Goal: Transaction & Acquisition: Purchase product/service

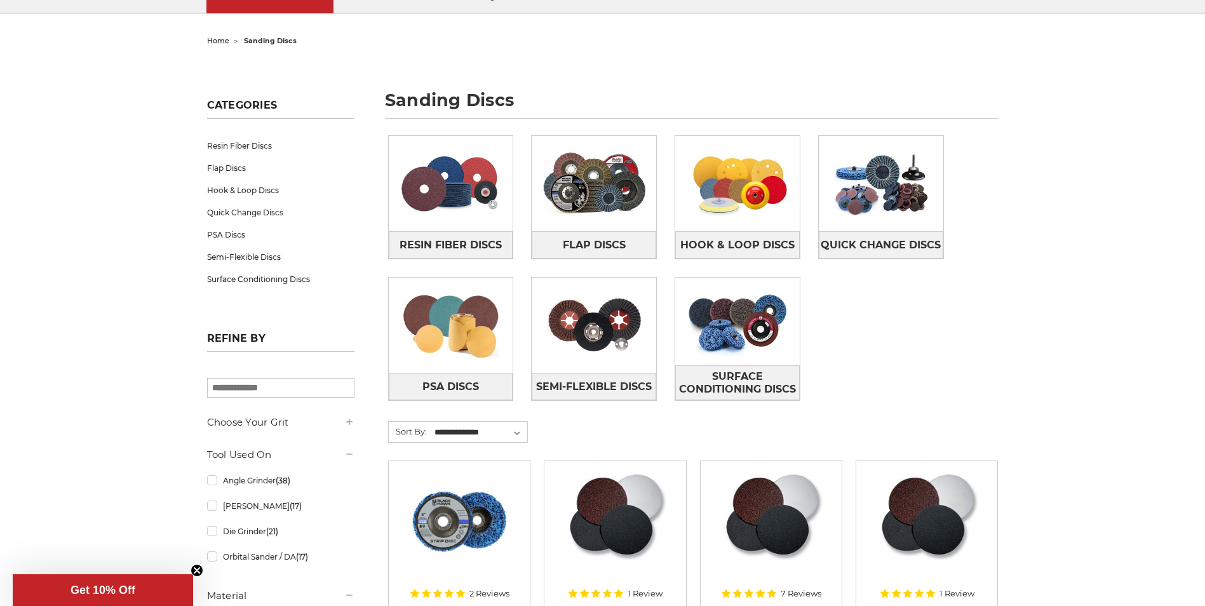
scroll to position [127, 0]
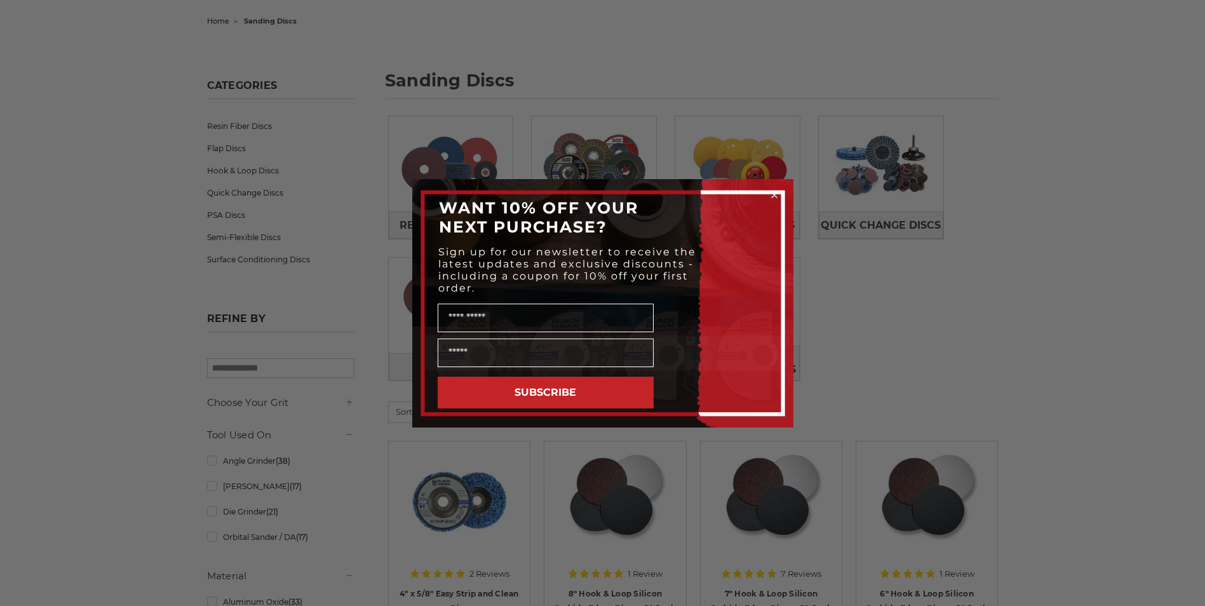
click at [774, 196] on icon "Close dialog" at bounding box center [774, 194] width 5 height 5
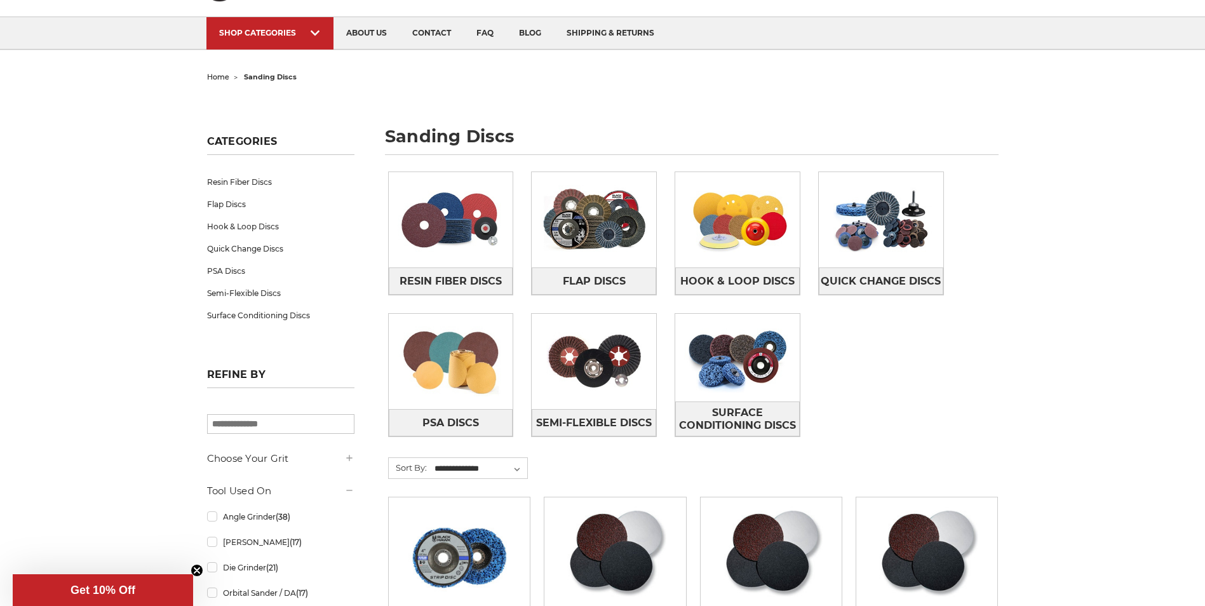
scroll to position [0, 0]
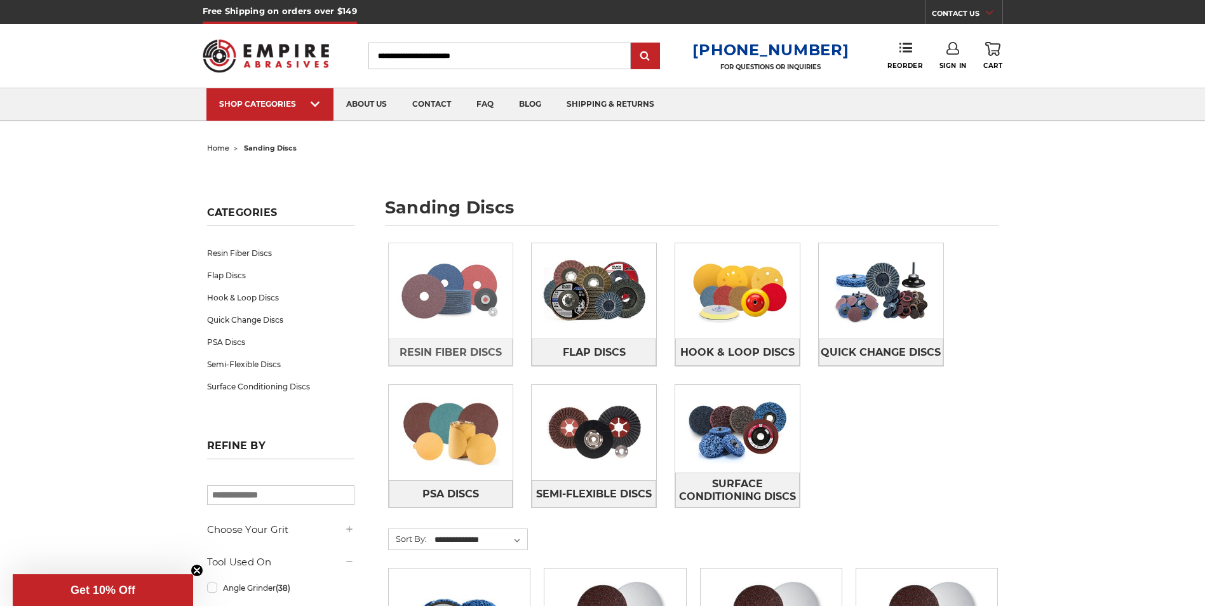
click at [466, 290] on img at bounding box center [451, 291] width 125 height 88
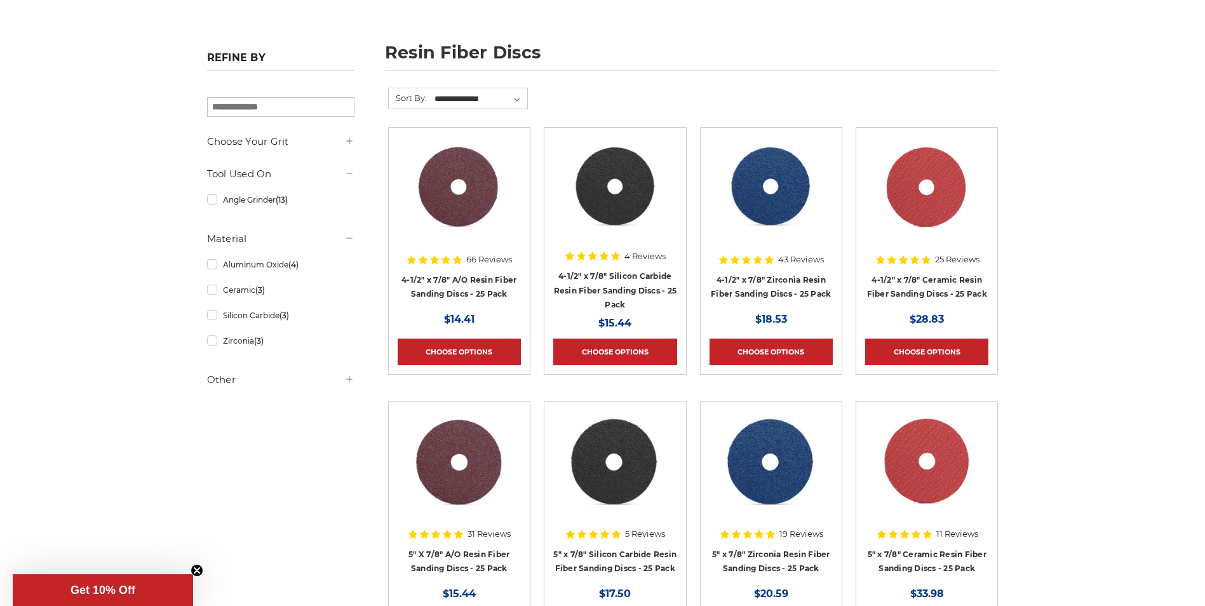
scroll to position [64, 0]
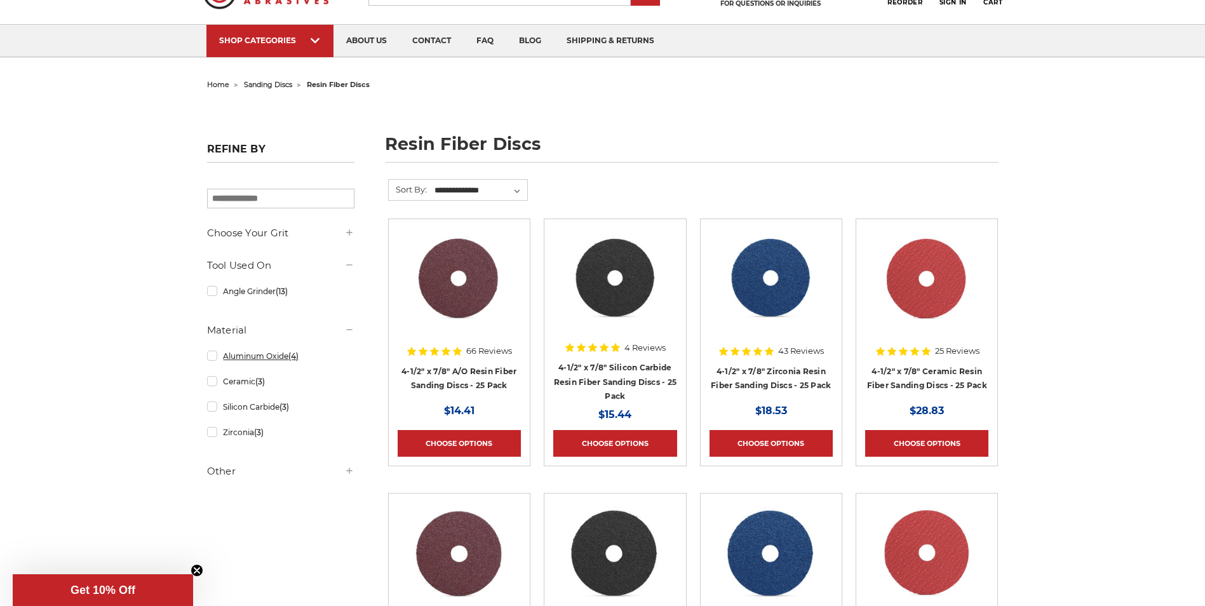
click at [213, 356] on link "Aluminum Oxide (4)" at bounding box center [280, 356] width 147 height 22
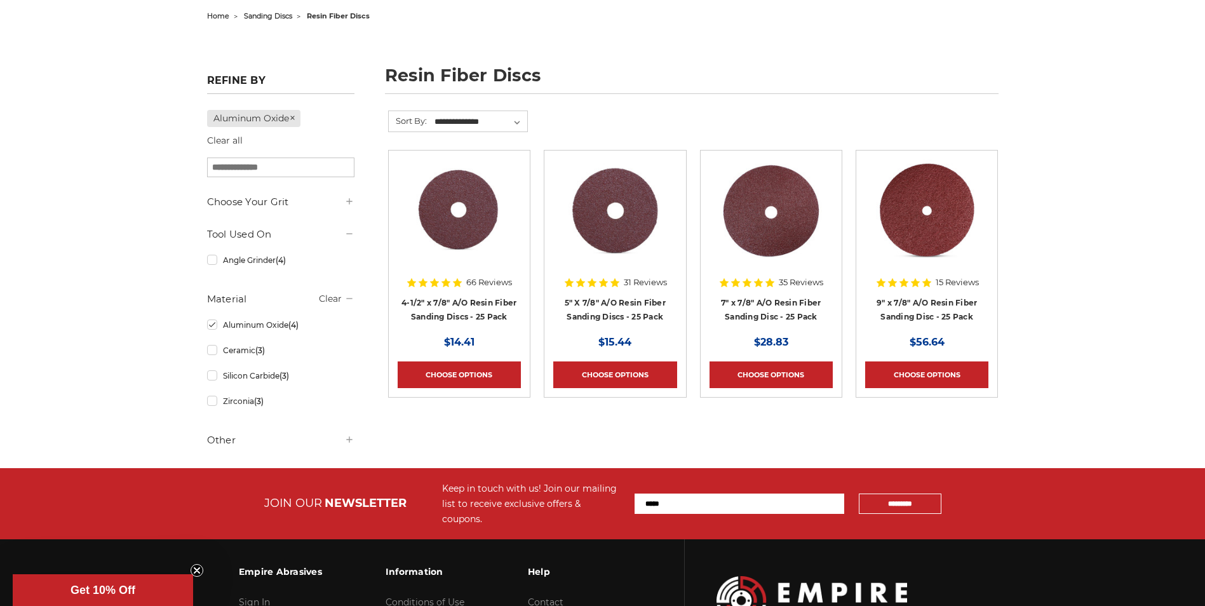
scroll to position [127, 0]
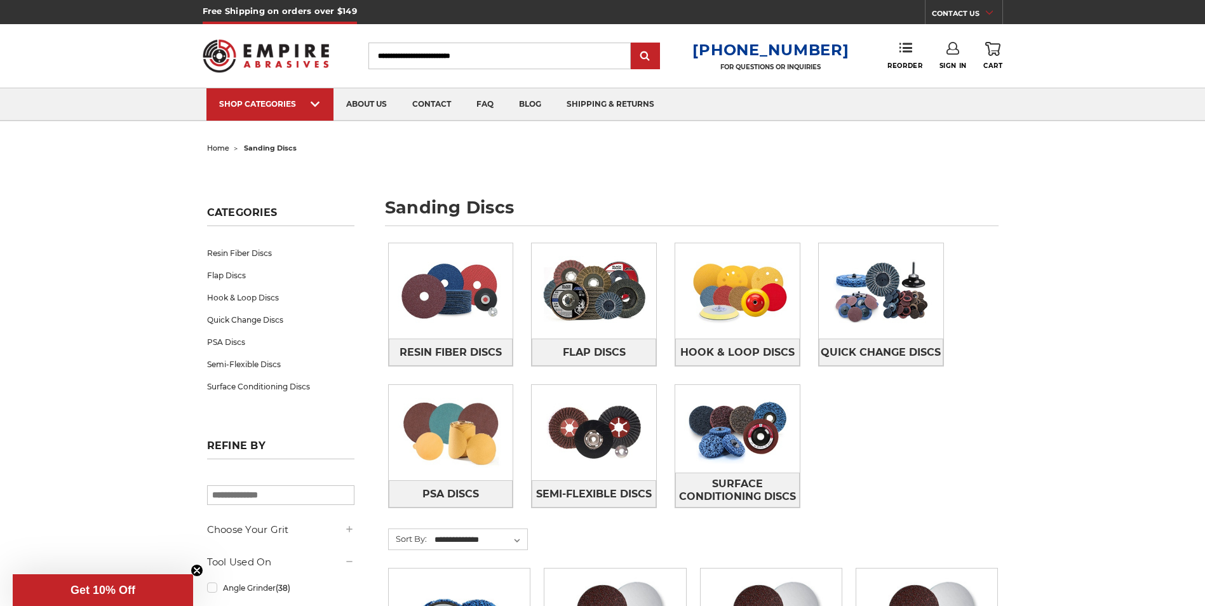
drag, startPoint x: 386, startPoint y: 55, endPoint x: 428, endPoint y: 58, distance: 42.6
click at [429, 58] on input "Search" at bounding box center [499, 56] width 262 height 27
drag, startPoint x: 389, startPoint y: 58, endPoint x: 480, endPoint y: 54, distance: 90.9
click at [480, 55] on input "Search" at bounding box center [499, 56] width 262 height 27
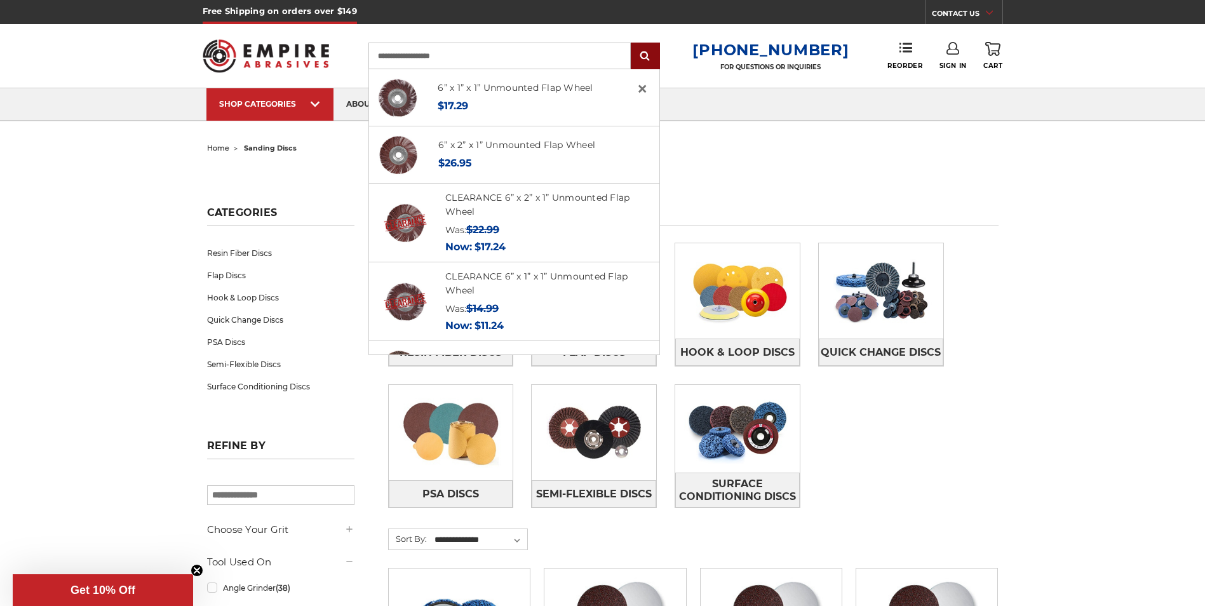
type input "**********"
click at [652, 55] on input "submit" at bounding box center [645, 56] width 25 height 25
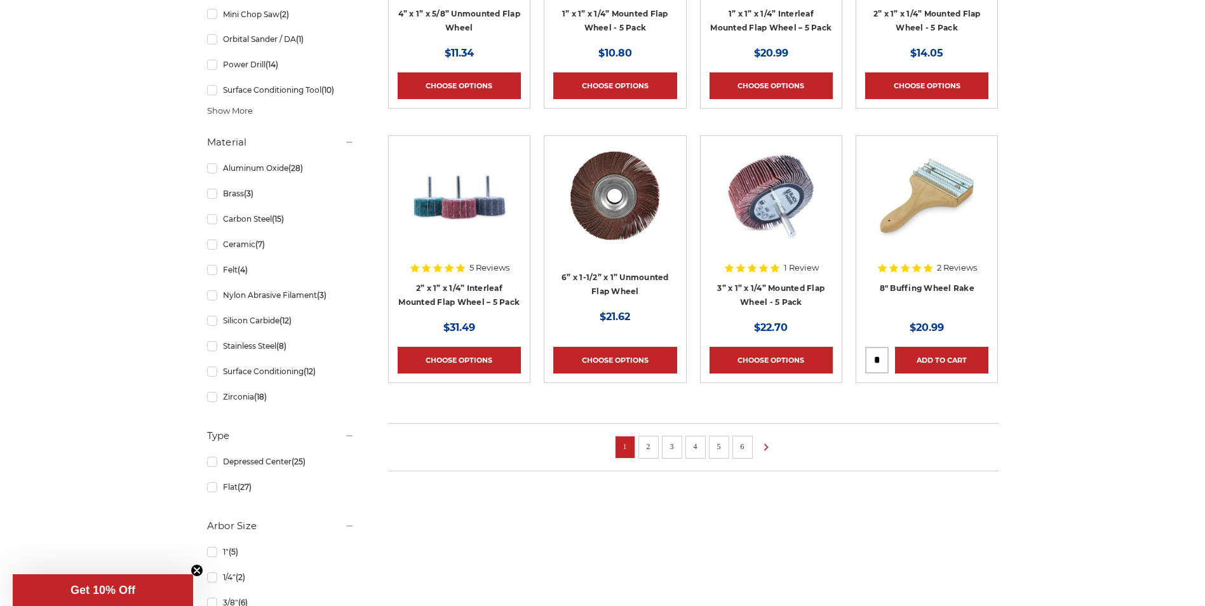
scroll to position [953, 0]
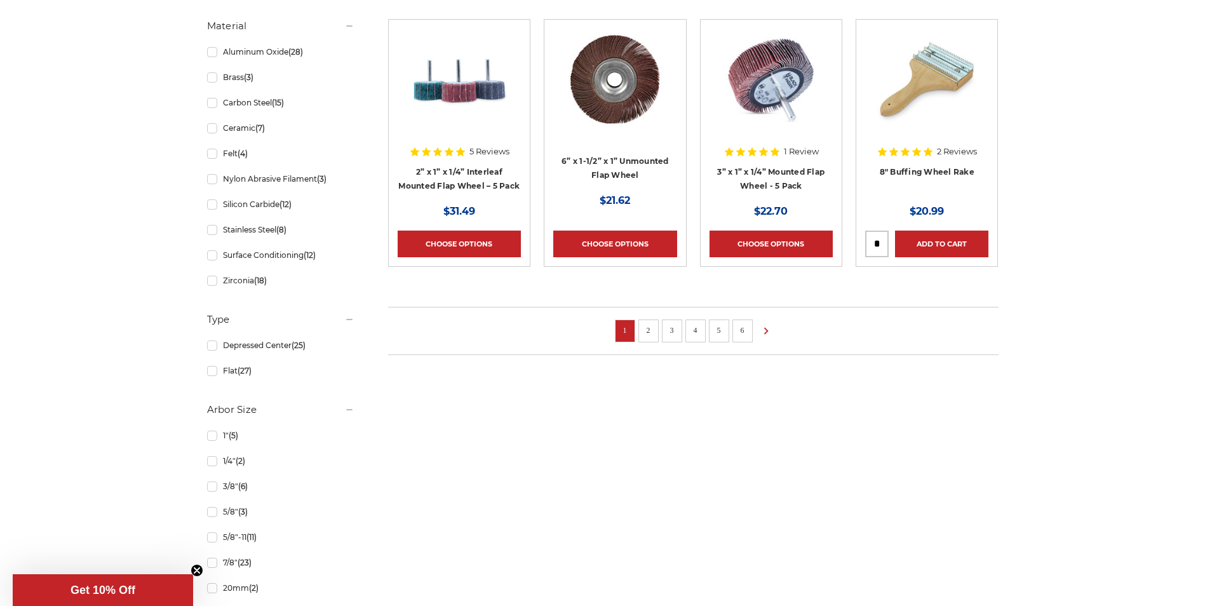
click at [651, 329] on link "2" at bounding box center [648, 330] width 13 height 14
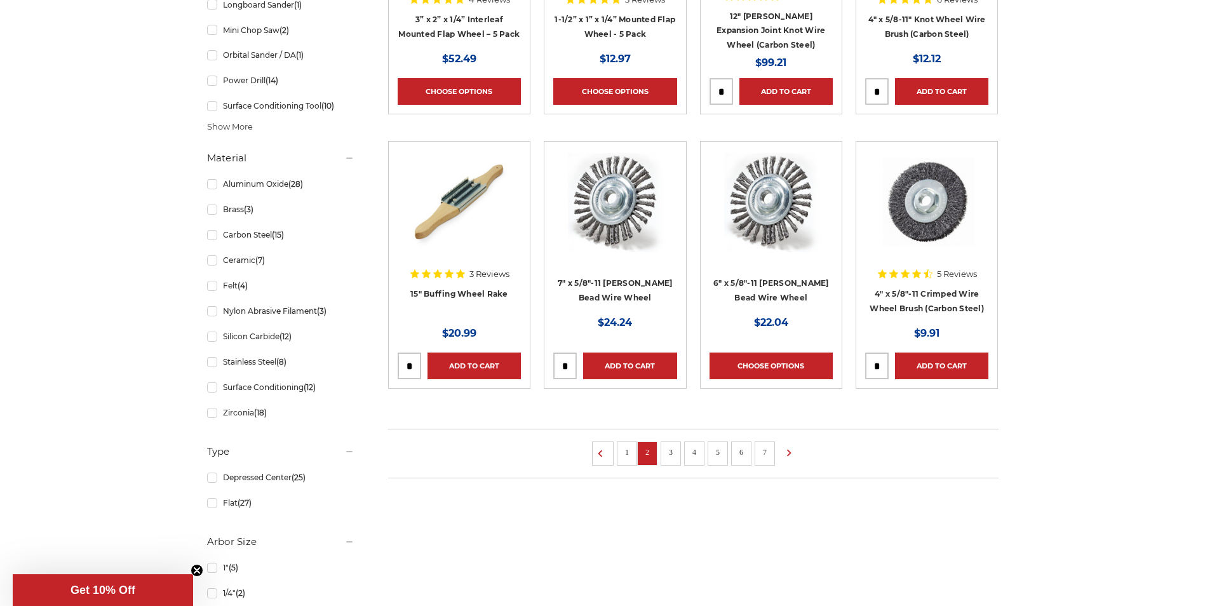
scroll to position [826, 0]
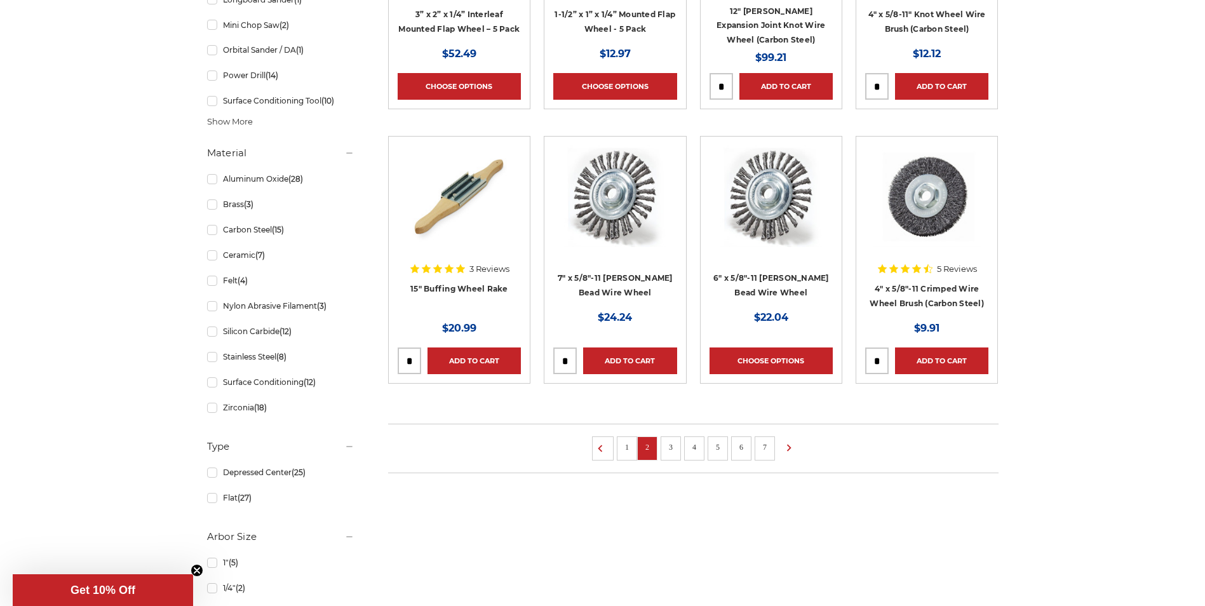
click at [670, 446] on link "3" at bounding box center [671, 447] width 13 height 14
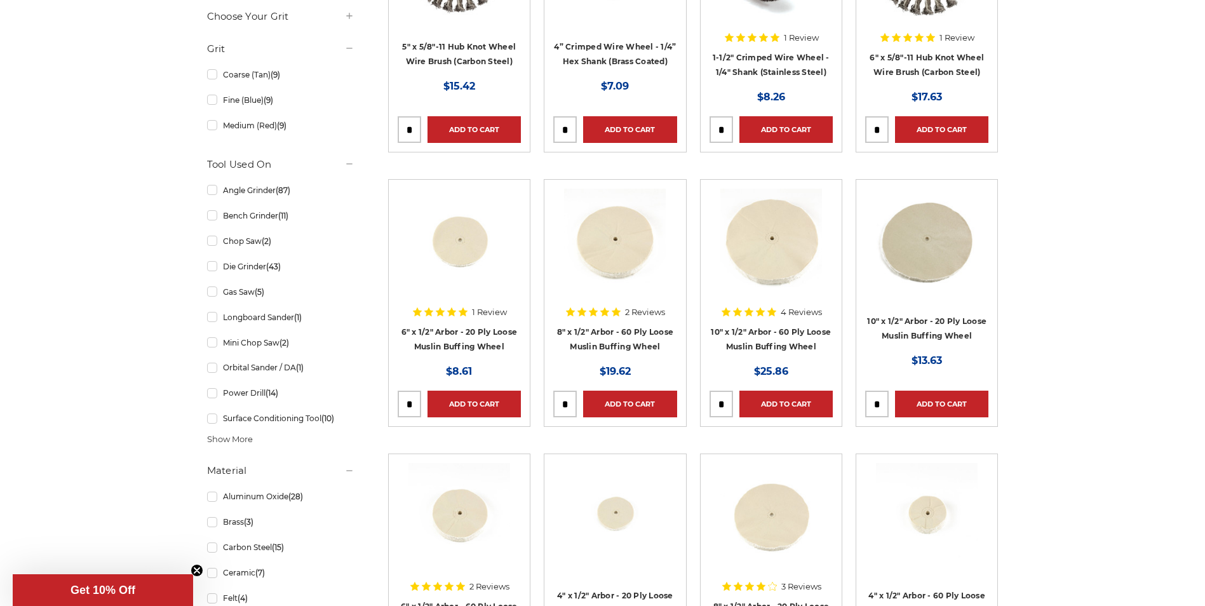
scroll to position [699, 0]
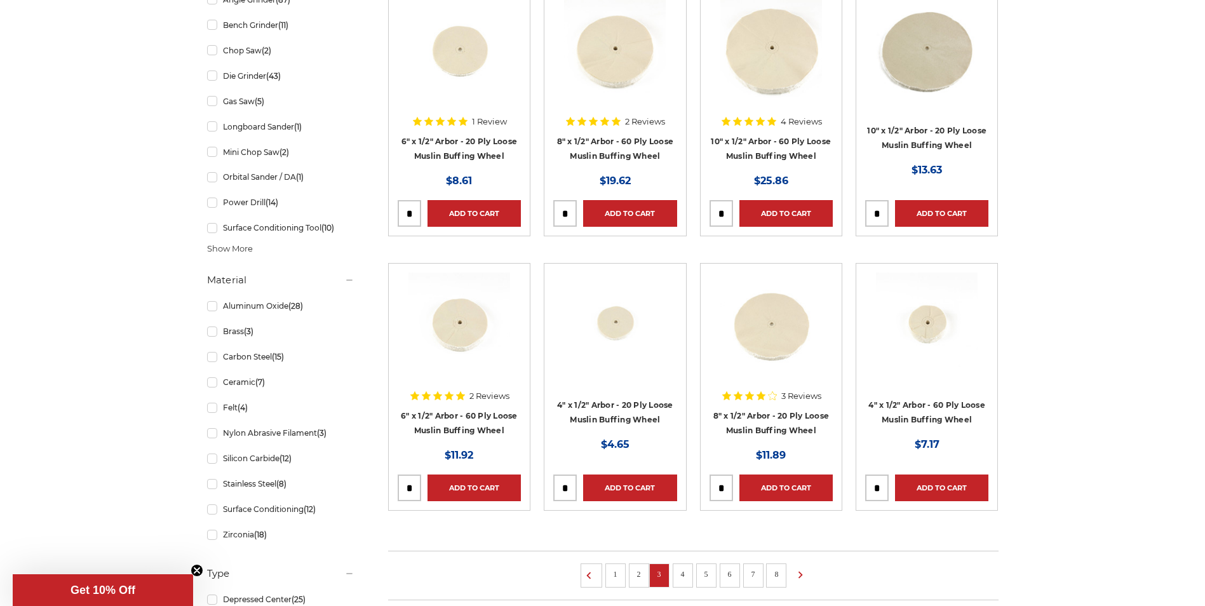
click at [684, 574] on link "4" at bounding box center [683, 574] width 13 height 14
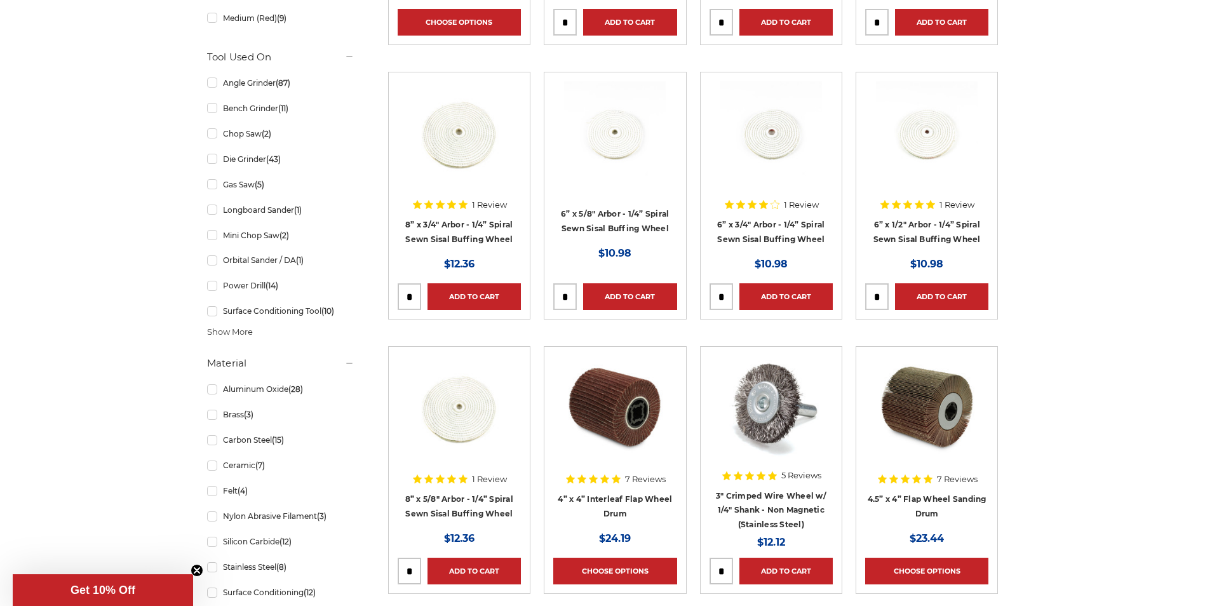
scroll to position [699, 0]
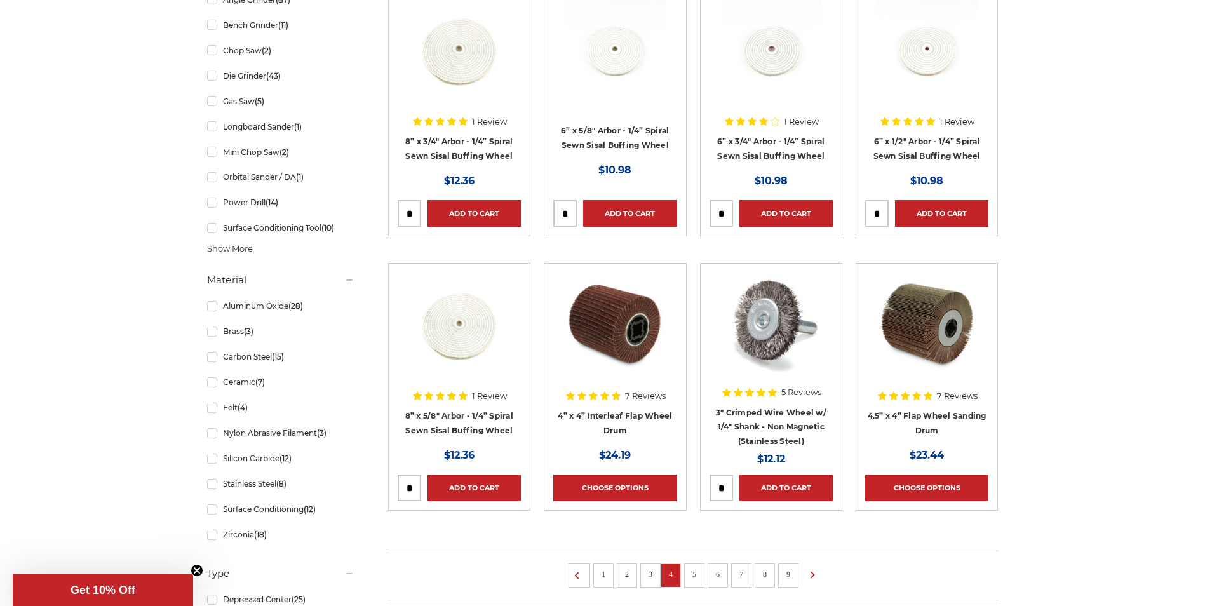
click at [698, 573] on link "5" at bounding box center [694, 574] width 13 height 14
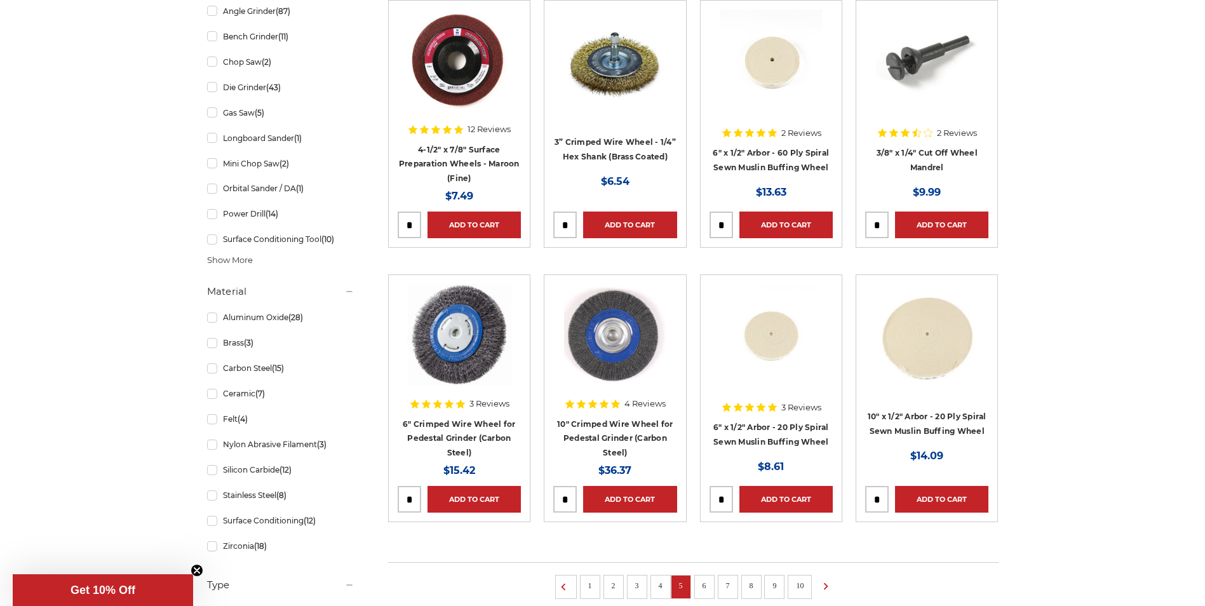
scroll to position [826, 0]
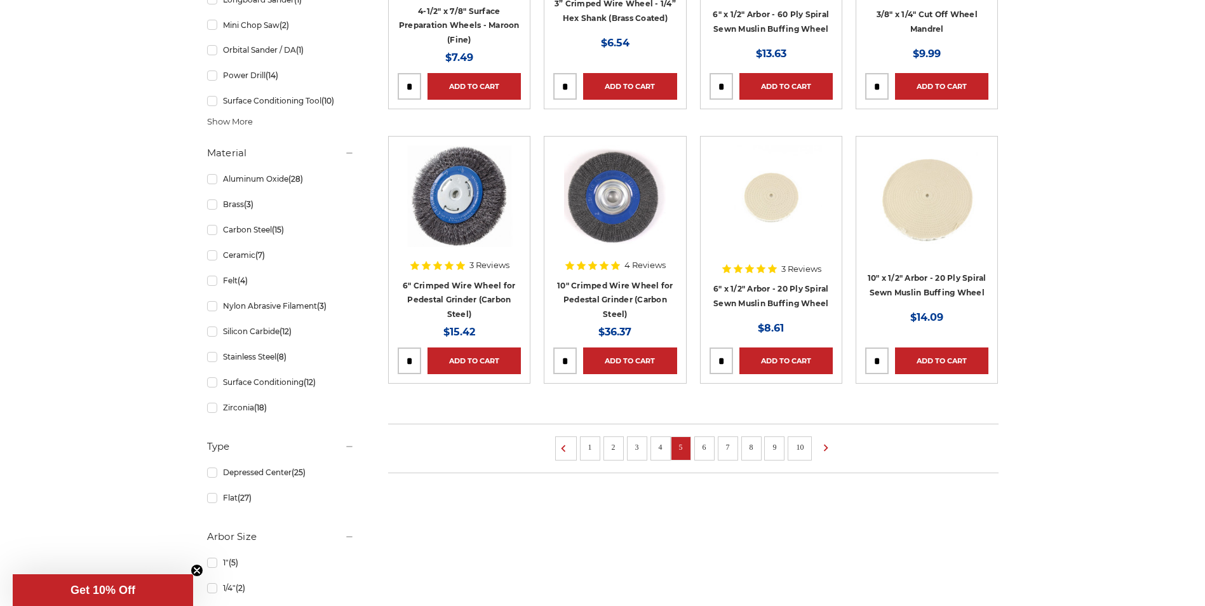
click at [706, 445] on link "6" at bounding box center [704, 447] width 13 height 14
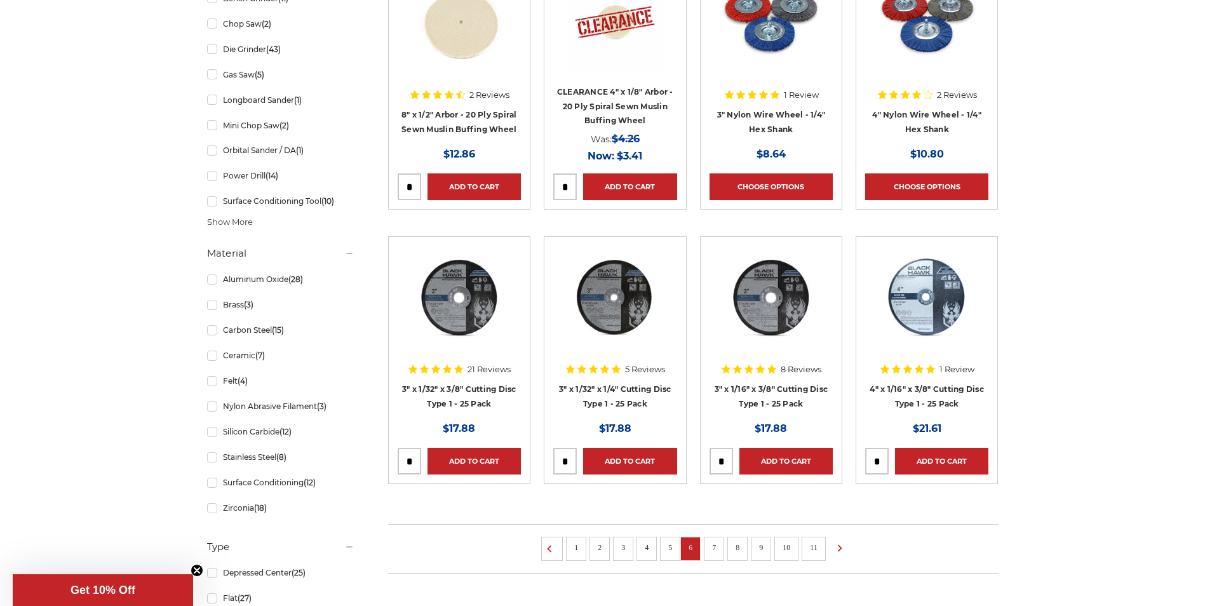
scroll to position [953, 0]
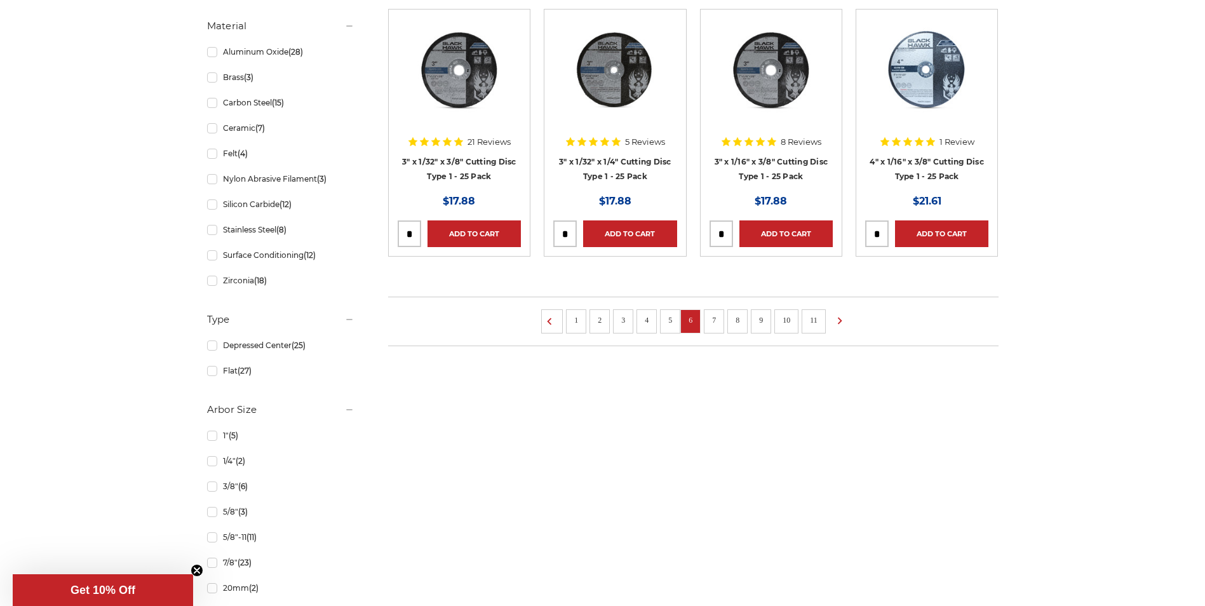
click at [712, 322] on link "7" at bounding box center [714, 320] width 13 height 14
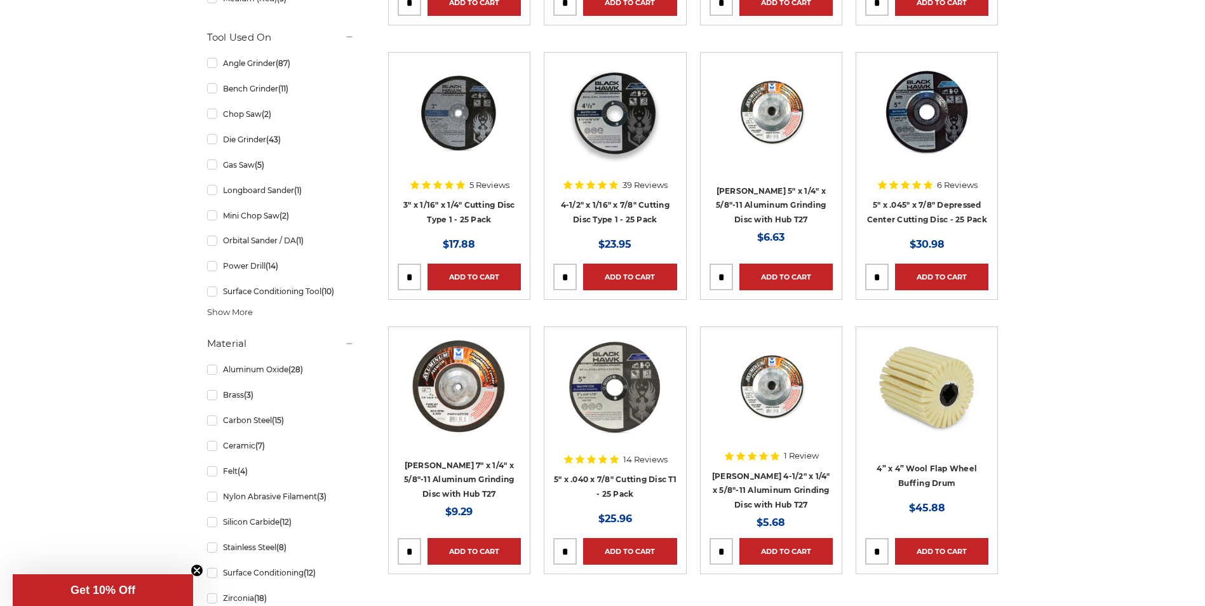
scroll to position [953, 0]
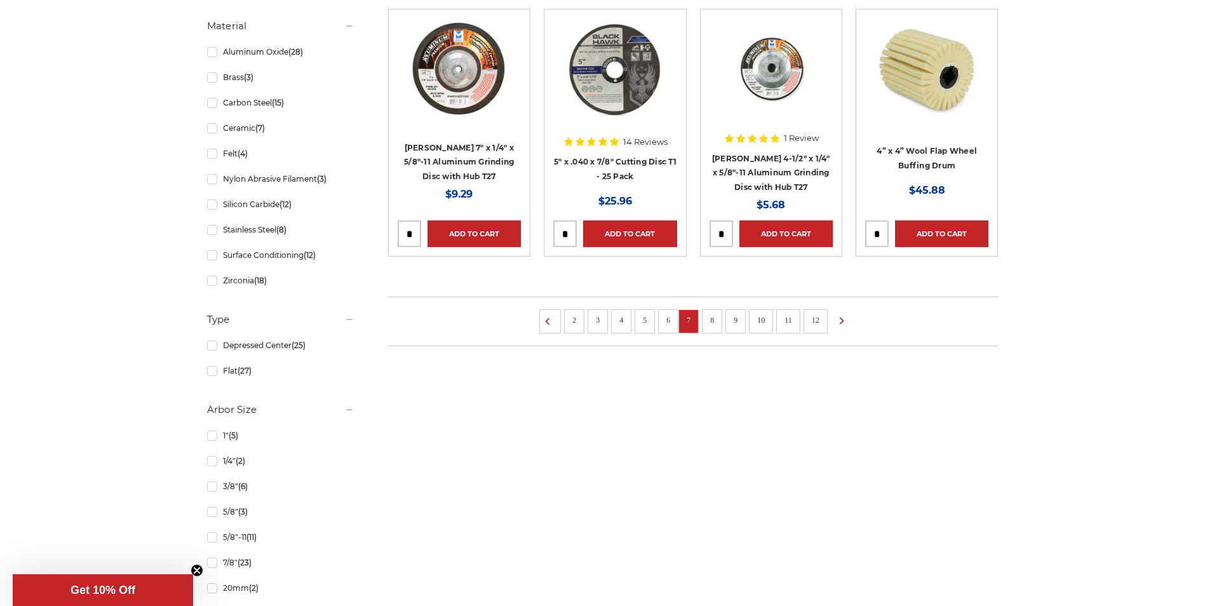
drag, startPoint x: 708, startPoint y: 318, endPoint x: 713, endPoint y: 313, distance: 7.7
click at [708, 316] on link "8" at bounding box center [712, 320] width 13 height 14
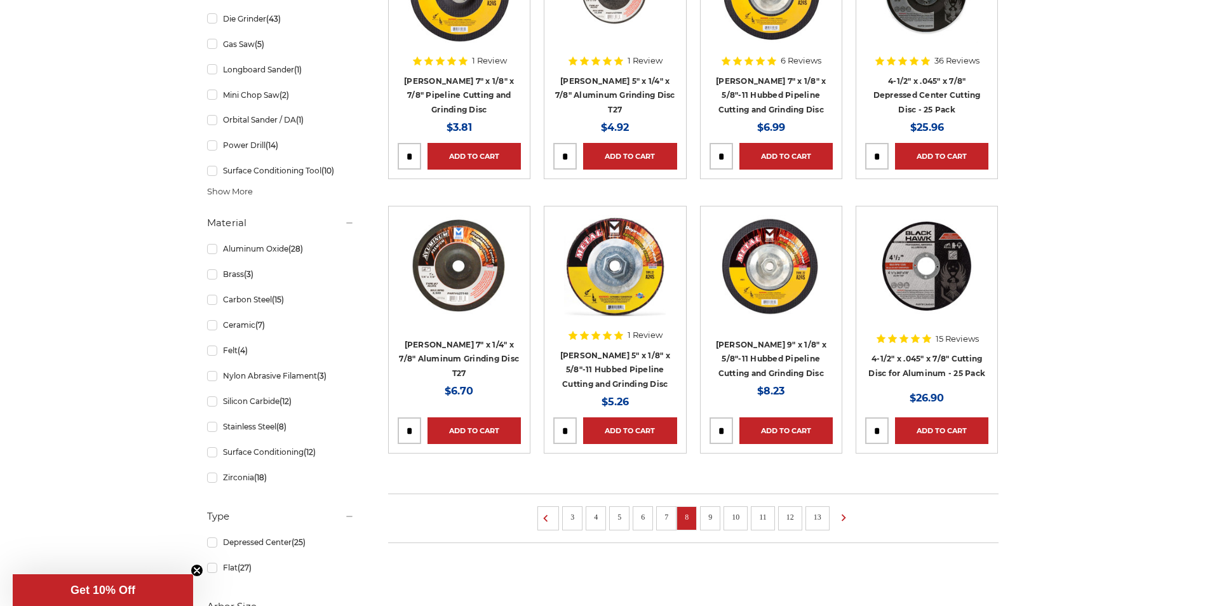
scroll to position [889, 0]
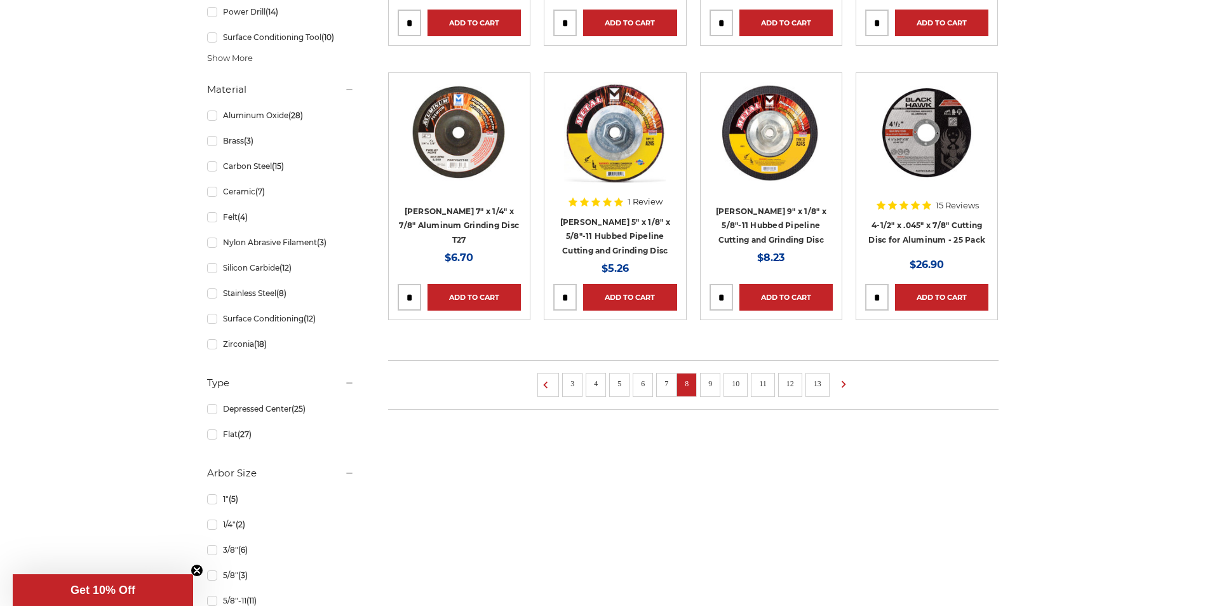
click at [708, 382] on link "9" at bounding box center [710, 384] width 13 height 14
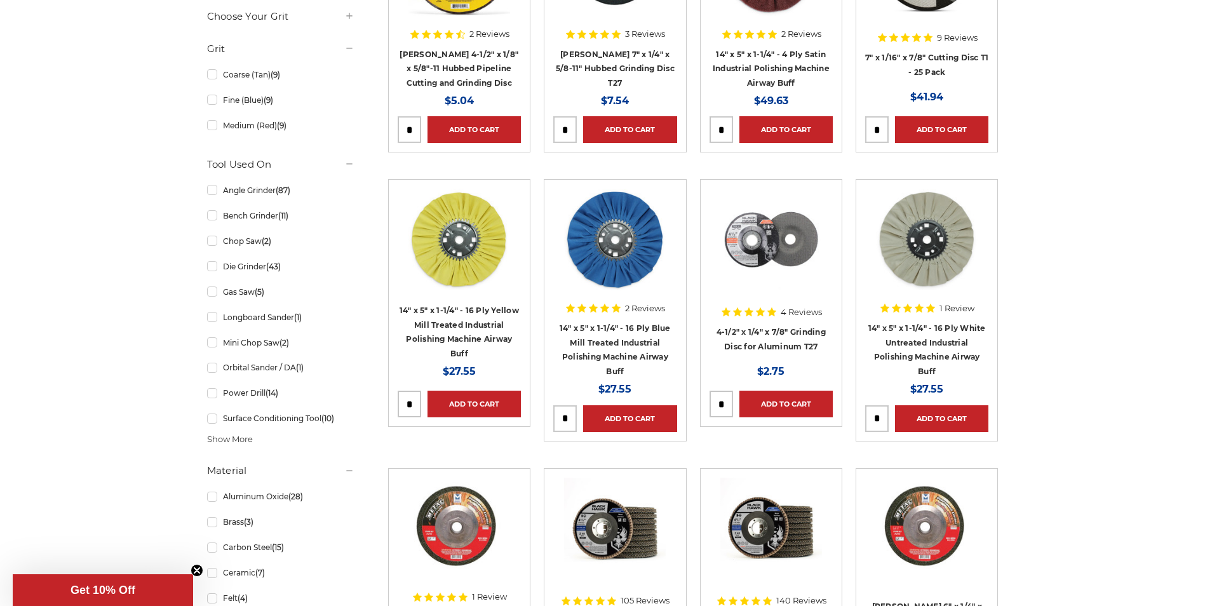
scroll to position [826, 0]
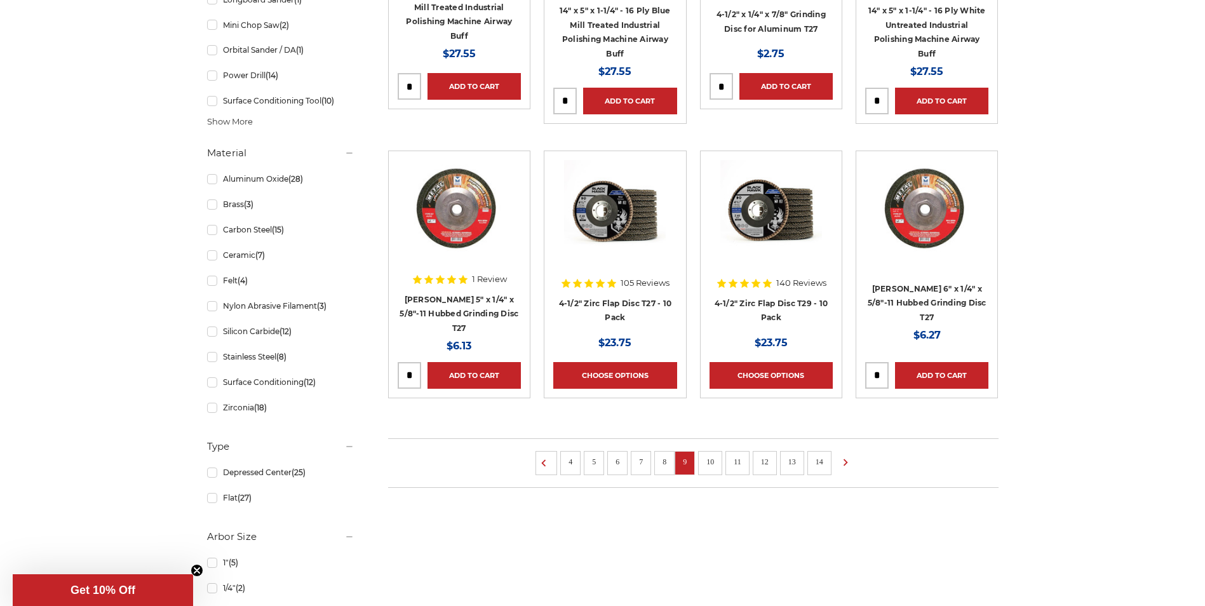
click at [684, 462] on link "9" at bounding box center [684, 462] width 13 height 14
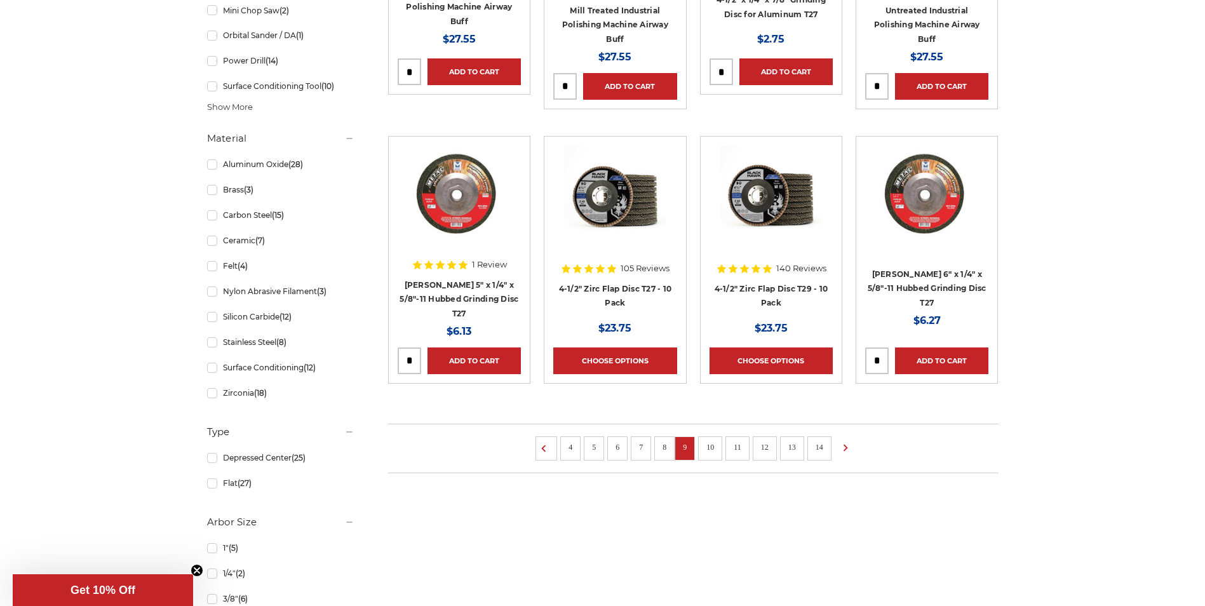
scroll to position [953, 0]
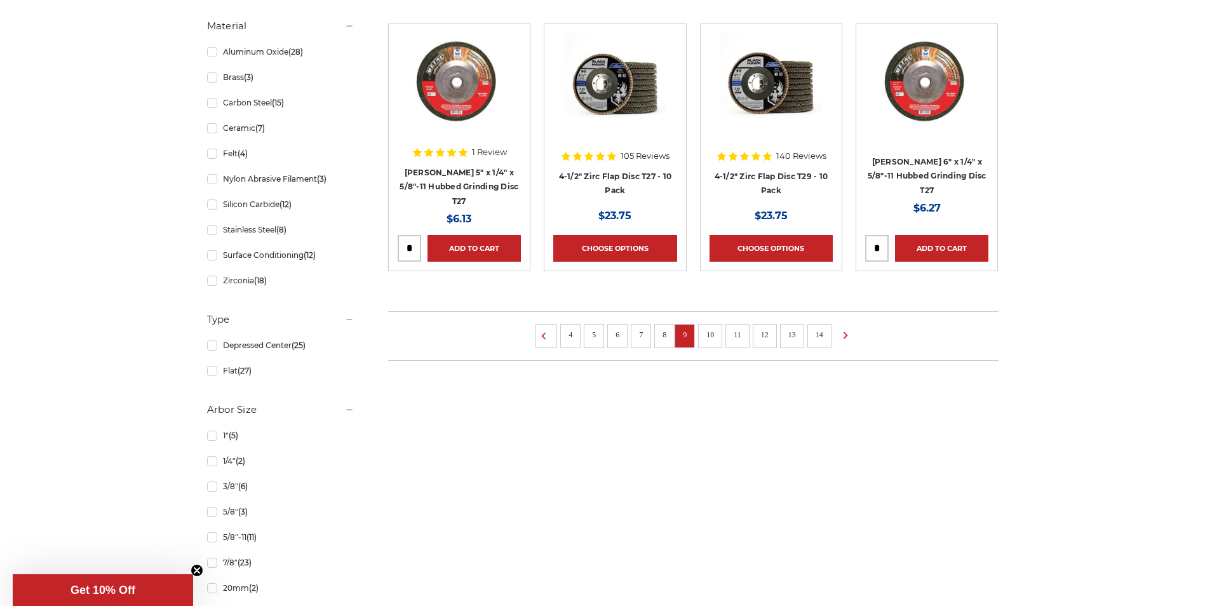
click at [710, 335] on link "10" at bounding box center [710, 335] width 17 height 14
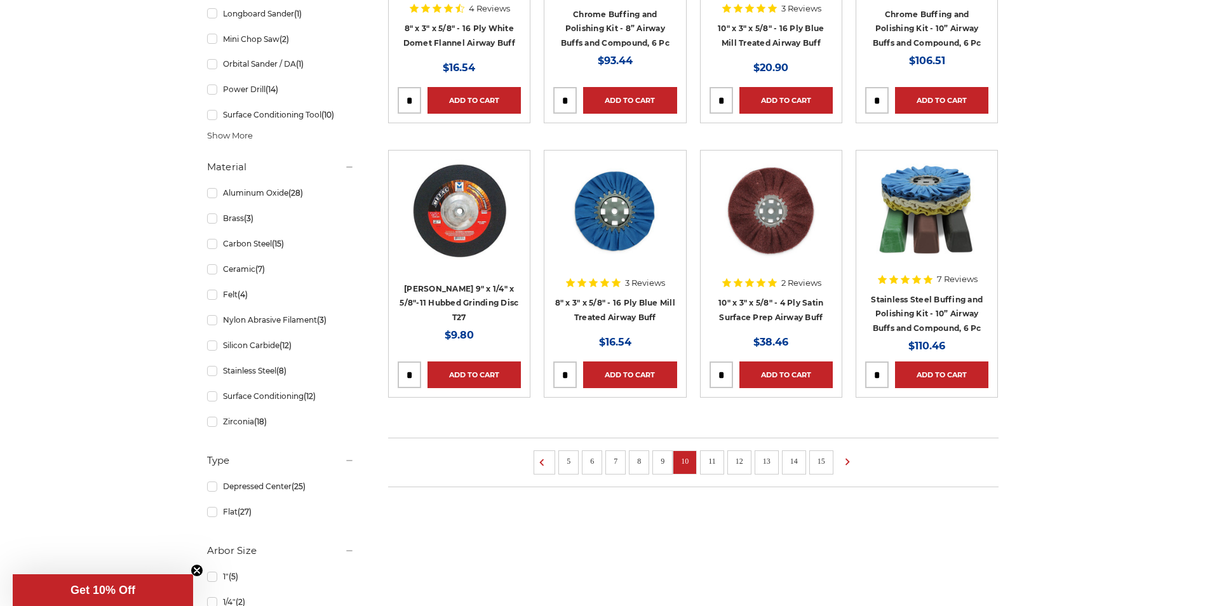
scroll to position [953, 0]
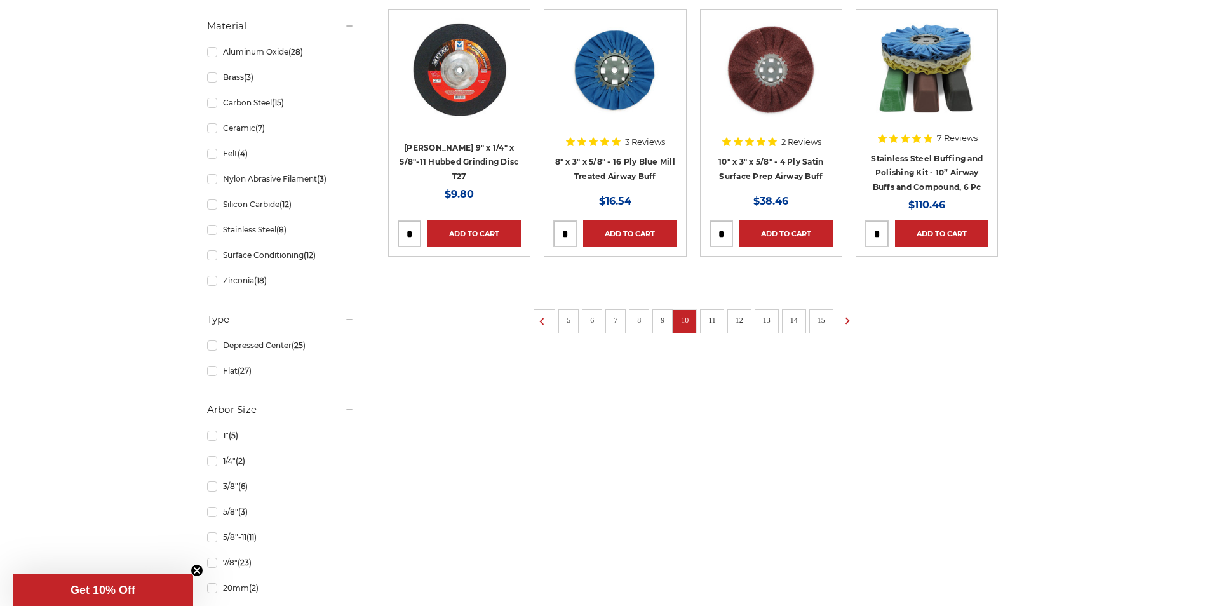
click at [705, 318] on link "11" at bounding box center [712, 320] width 17 height 14
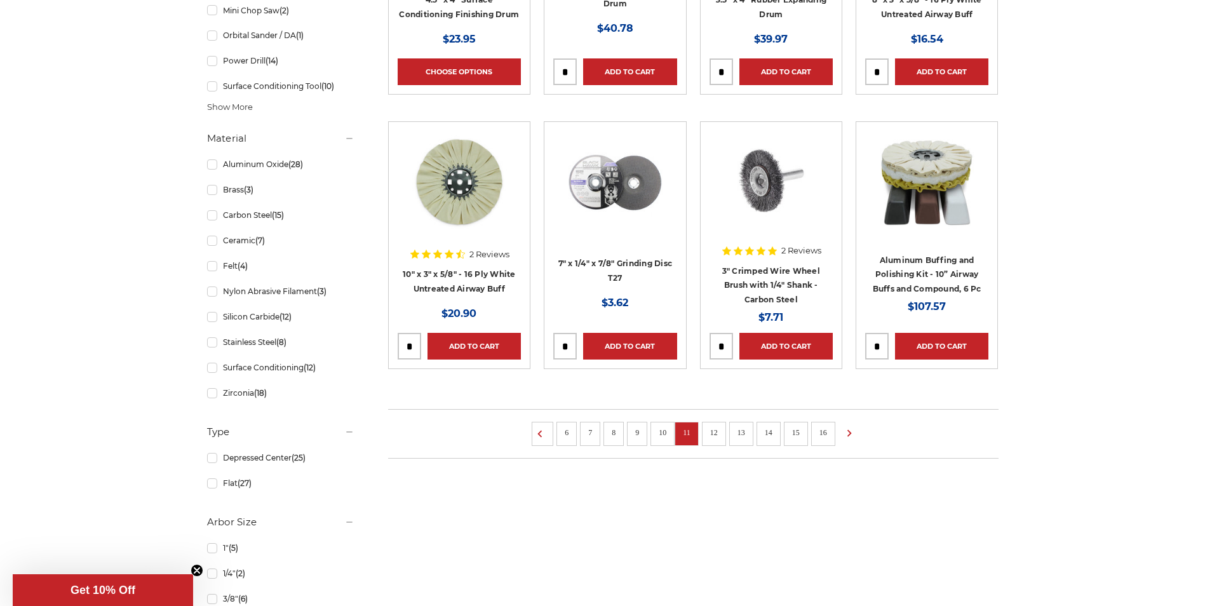
scroll to position [1016, 0]
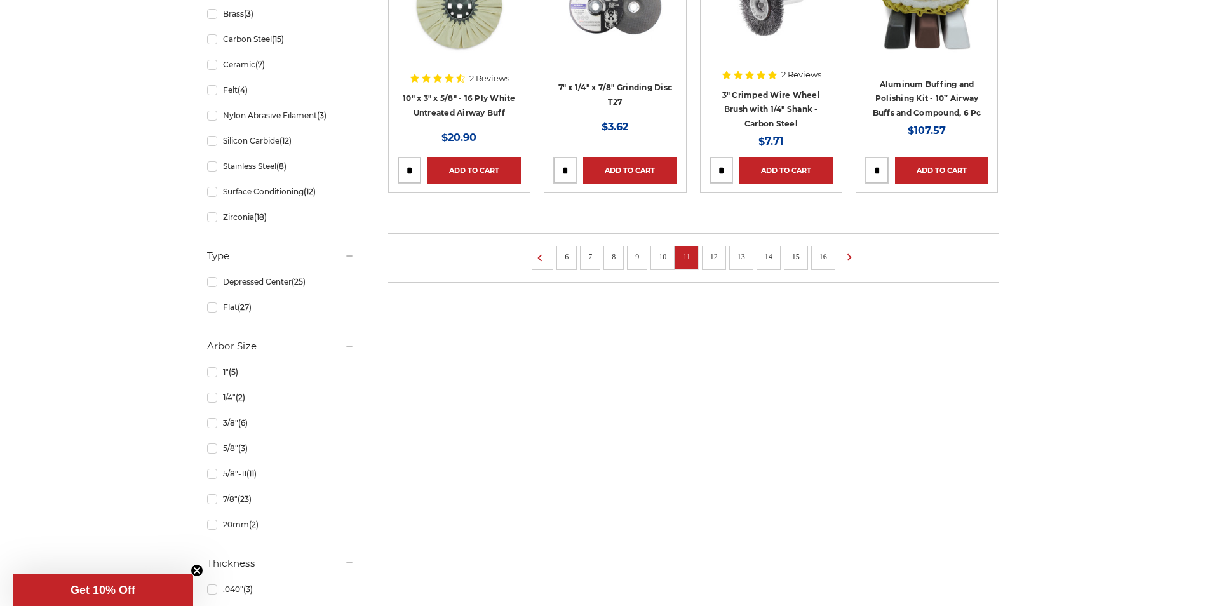
click at [714, 262] on link "12" at bounding box center [714, 257] width 17 height 14
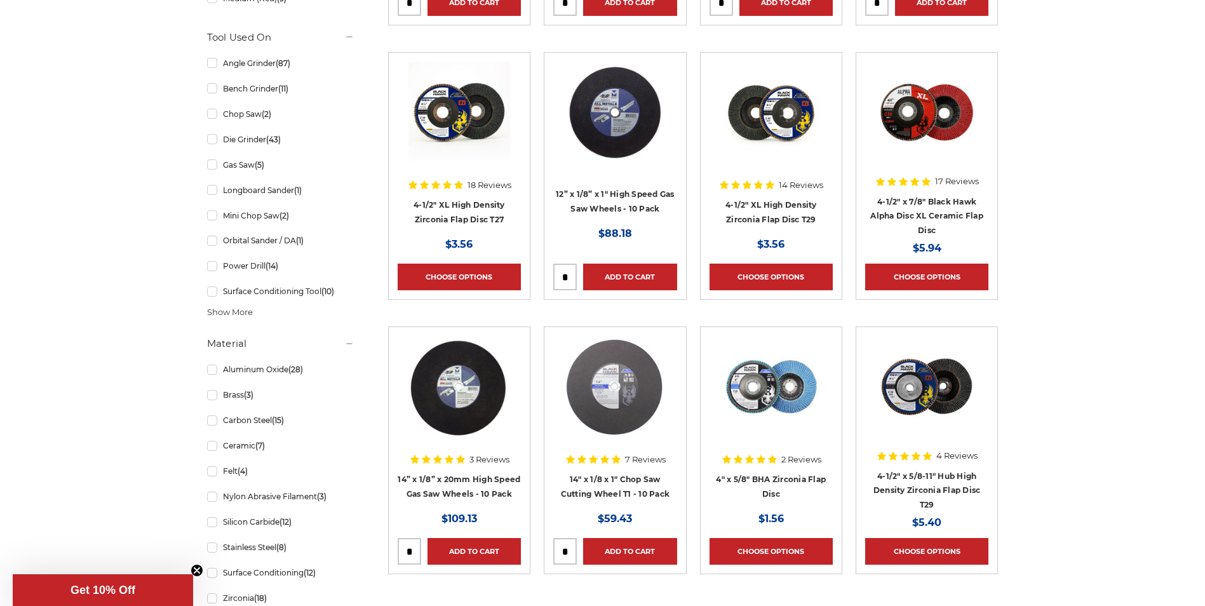
scroll to position [953, 0]
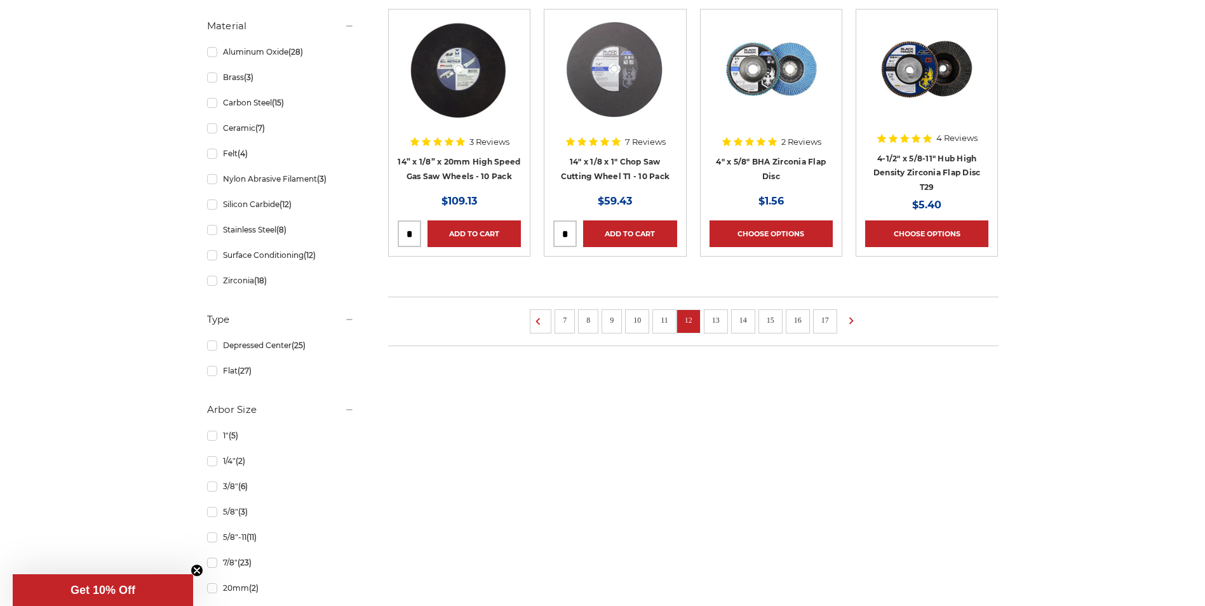
click at [714, 320] on link "13" at bounding box center [716, 320] width 17 height 14
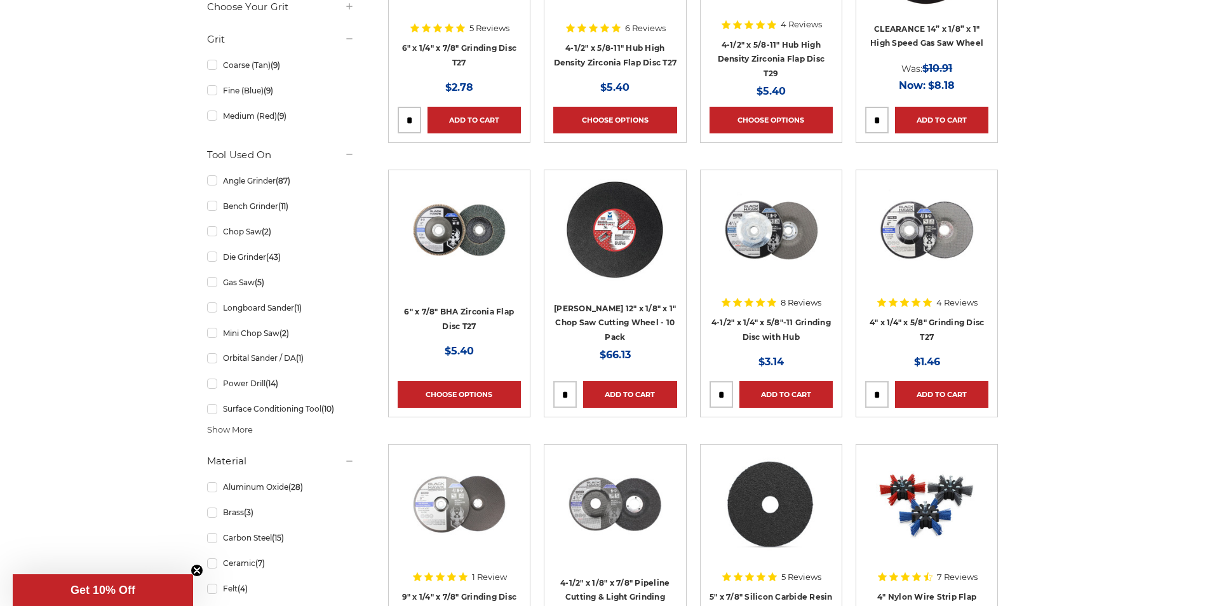
scroll to position [699, 0]
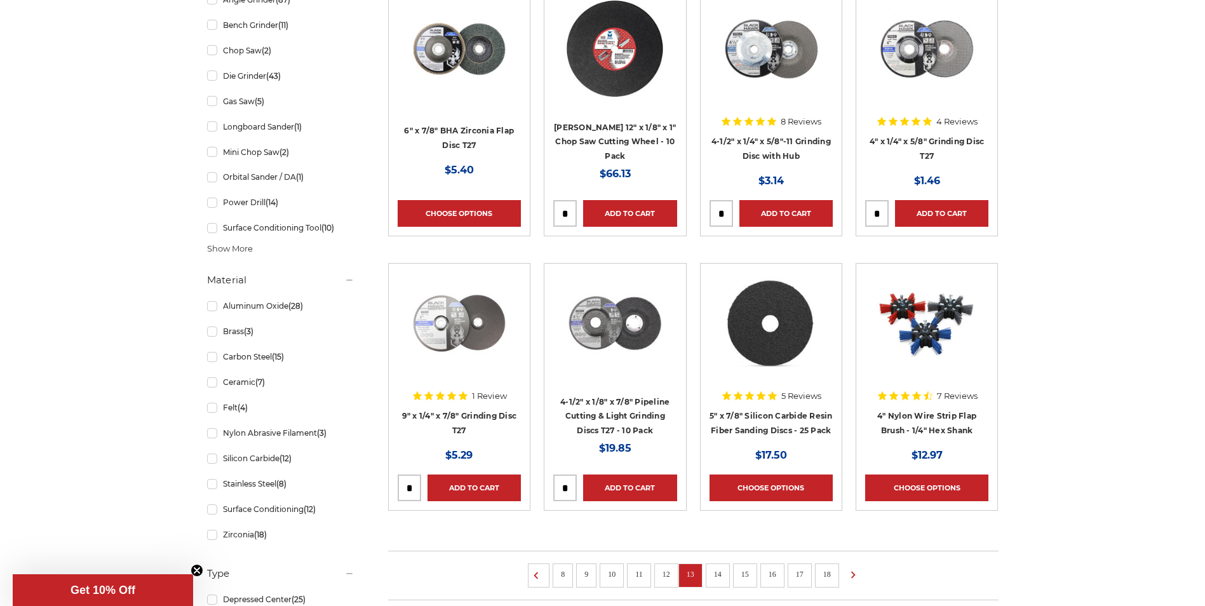
click at [719, 571] on link "14" at bounding box center [718, 574] width 17 height 14
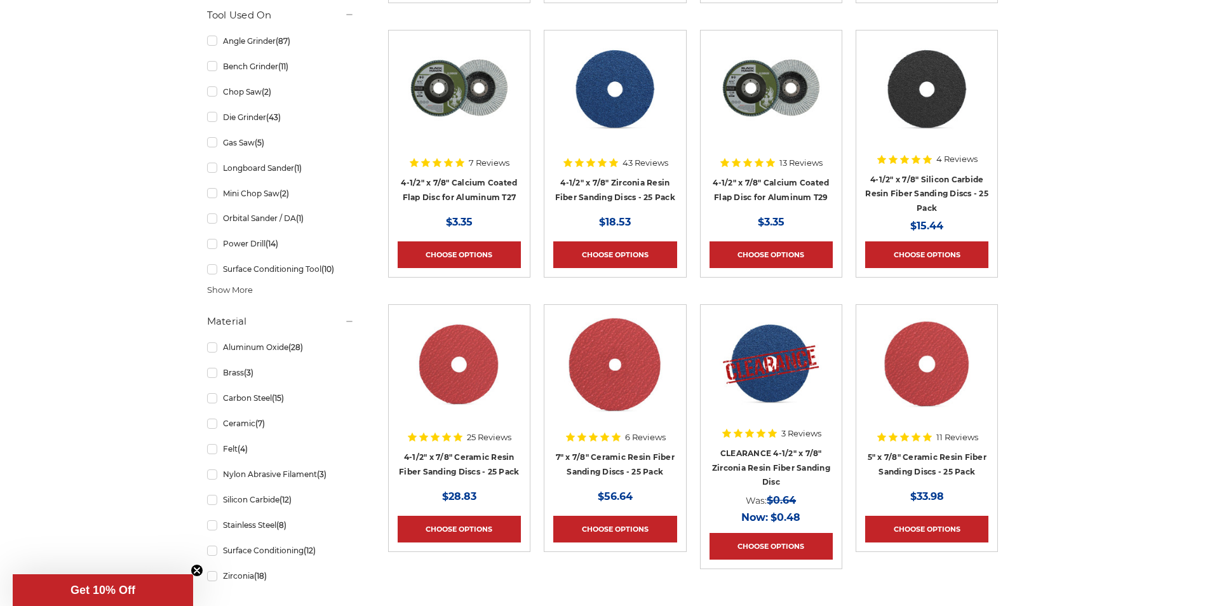
scroll to position [826, 0]
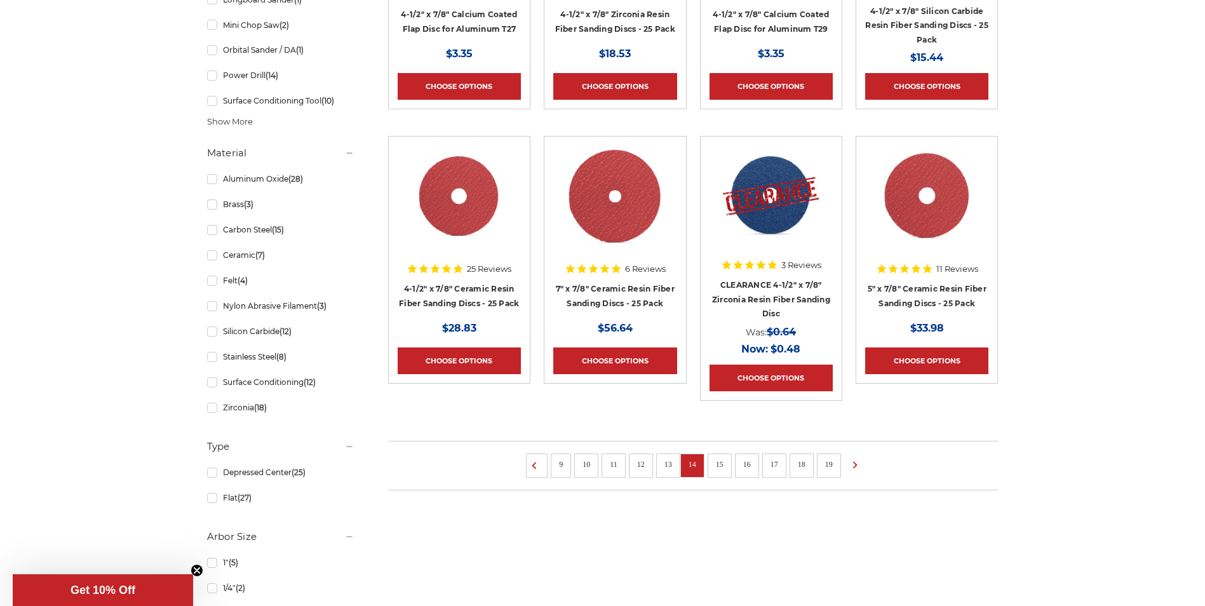
click at [720, 461] on link "15" at bounding box center [720, 464] width 17 height 14
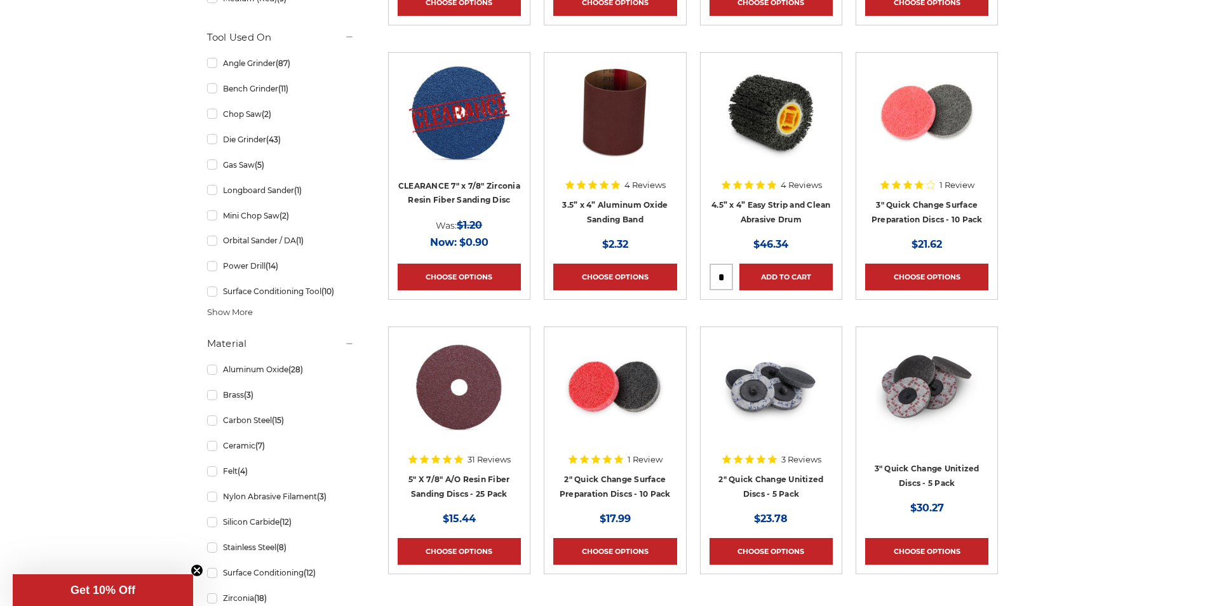
scroll to position [889, 0]
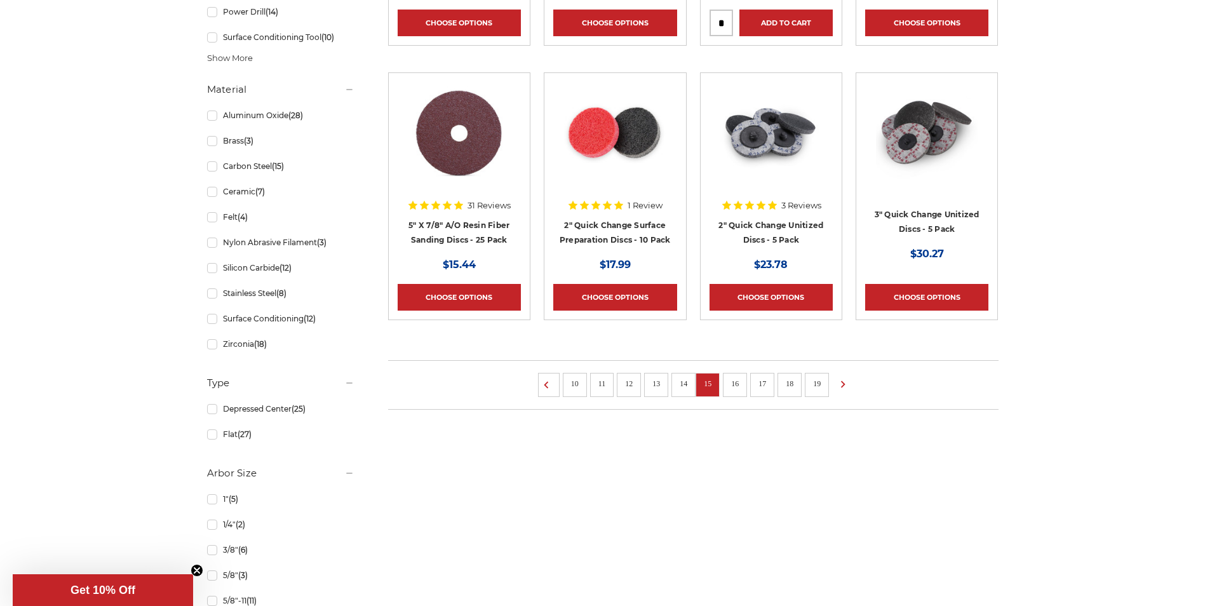
click at [735, 382] on link "16" at bounding box center [735, 384] width 17 height 14
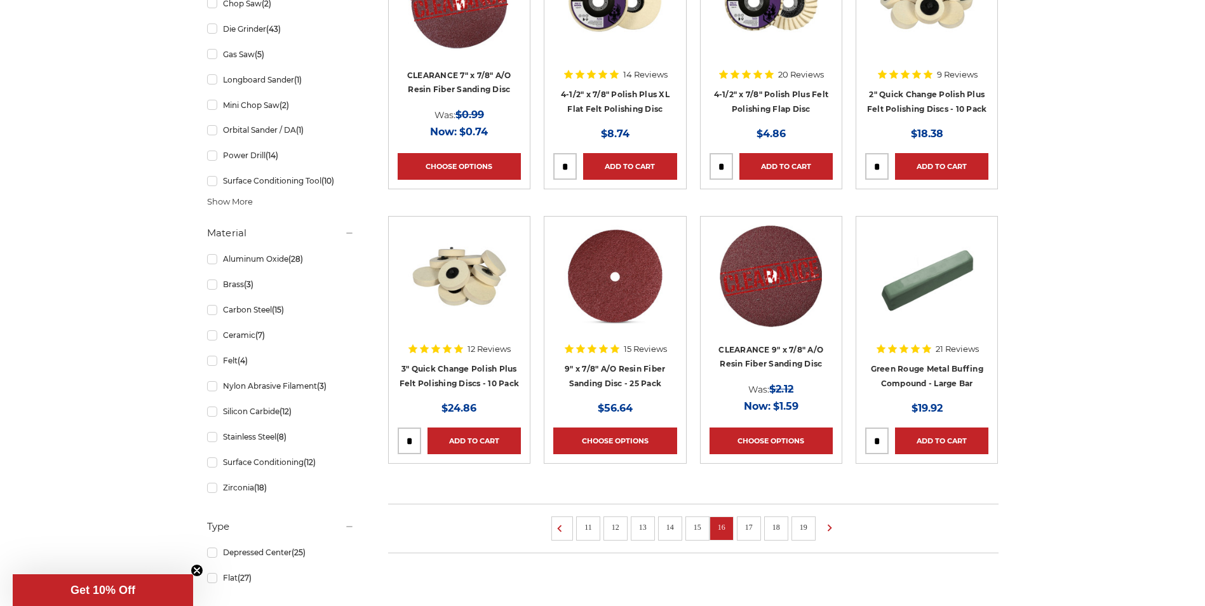
scroll to position [826, 0]
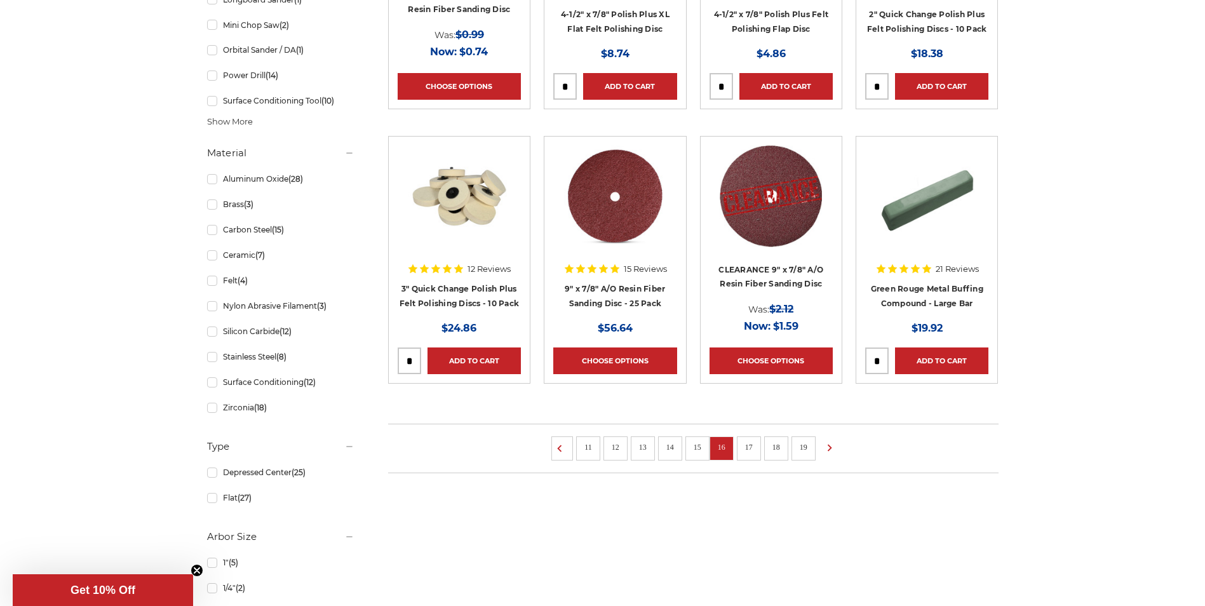
click at [755, 446] on link "17" at bounding box center [749, 447] width 17 height 14
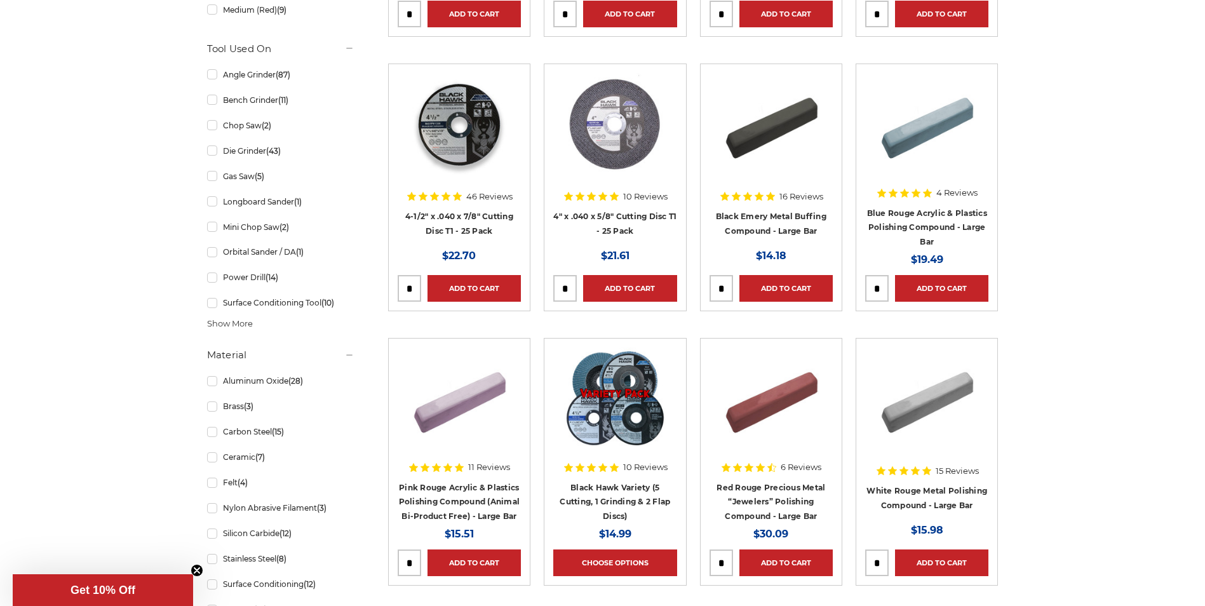
scroll to position [699, 0]
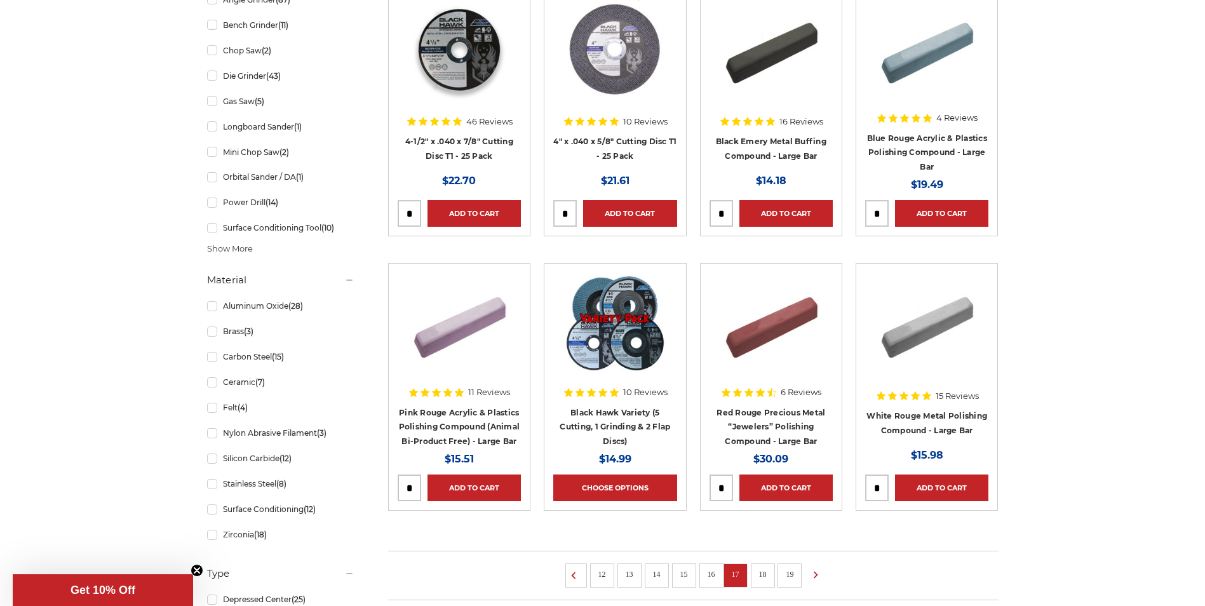
click at [762, 568] on link "18" at bounding box center [763, 574] width 17 height 14
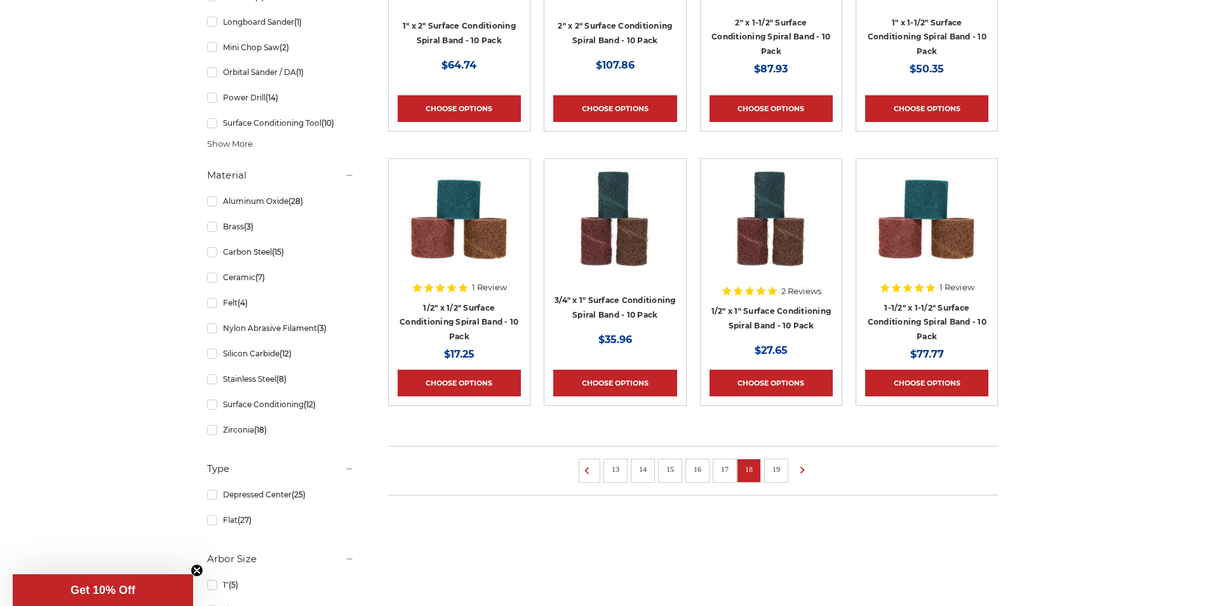
scroll to position [889, 0]
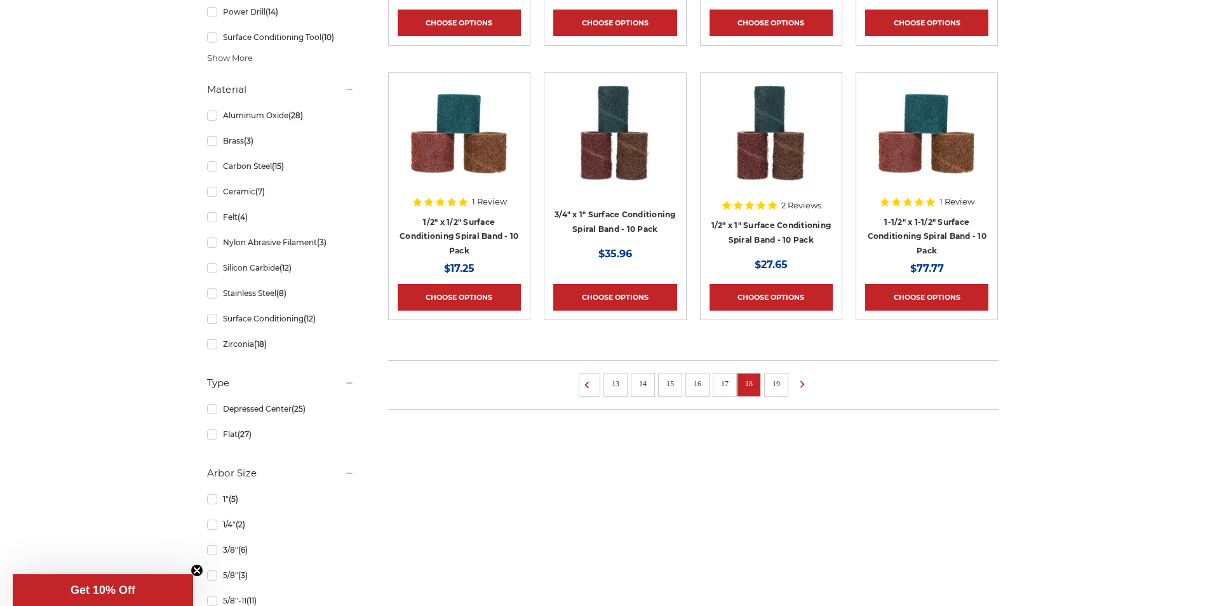
click at [775, 379] on link "19" at bounding box center [776, 384] width 17 height 14
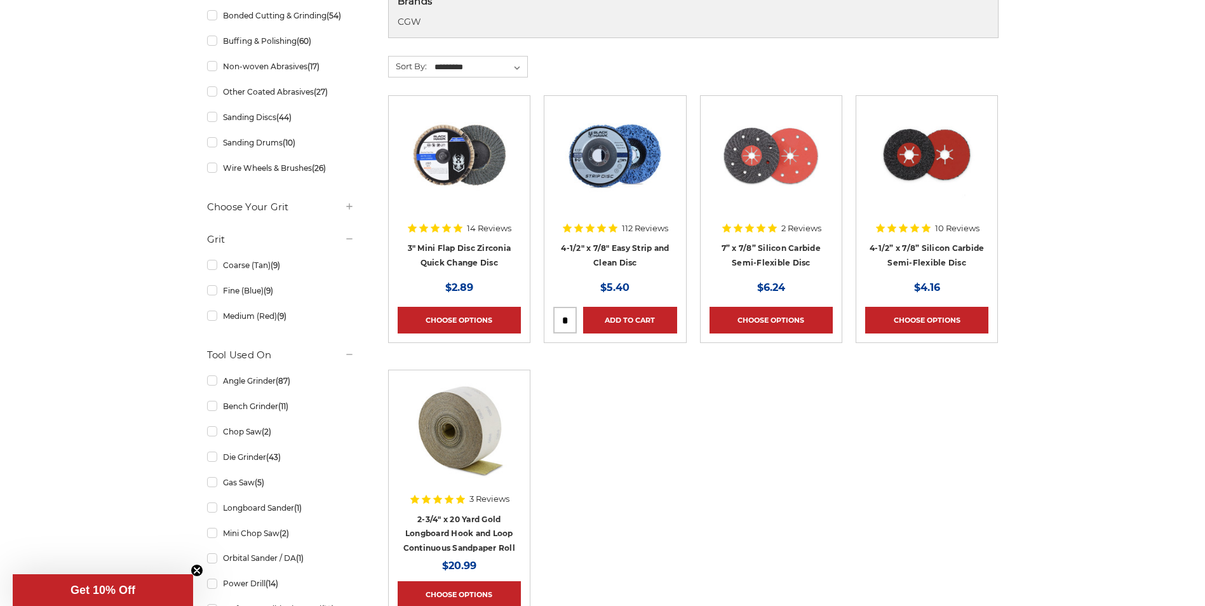
scroll to position [572, 0]
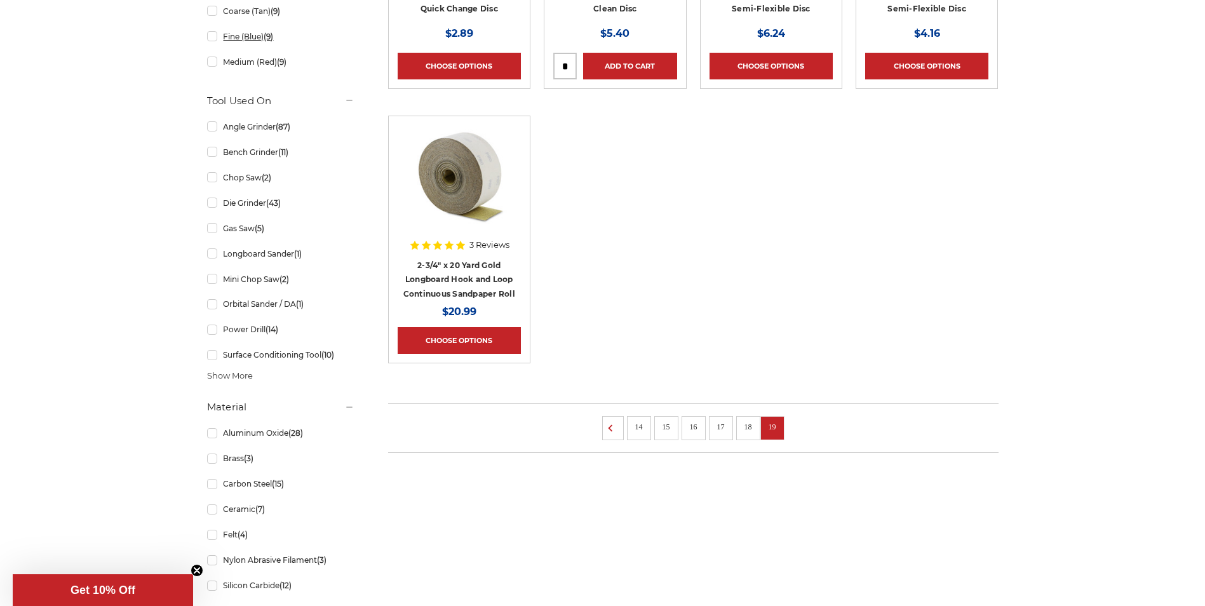
click at [227, 37] on link "Fine (Blue) (9)" at bounding box center [280, 36] width 147 height 22
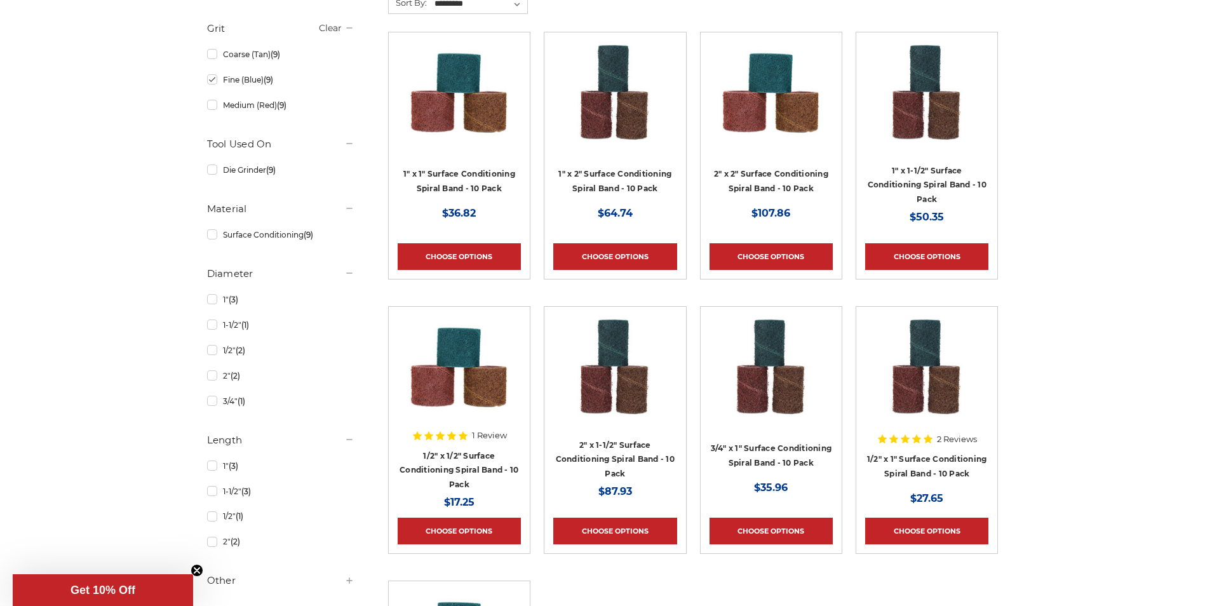
scroll to position [635, 0]
